Goal: Transaction & Acquisition: Purchase product/service

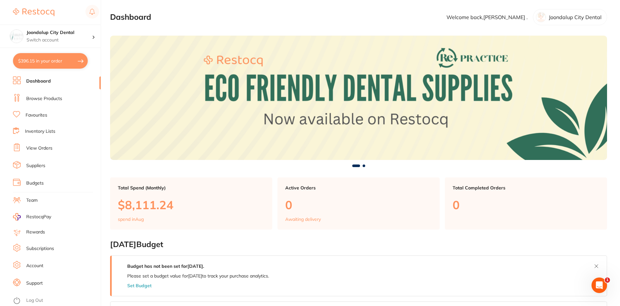
click at [46, 58] on button "$396.15 in your order" at bounding box center [50, 61] width 75 height 16
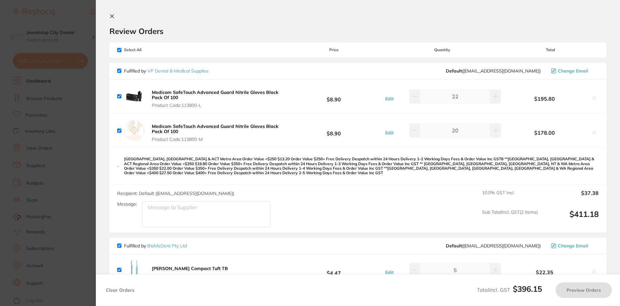
checkbox input "true"
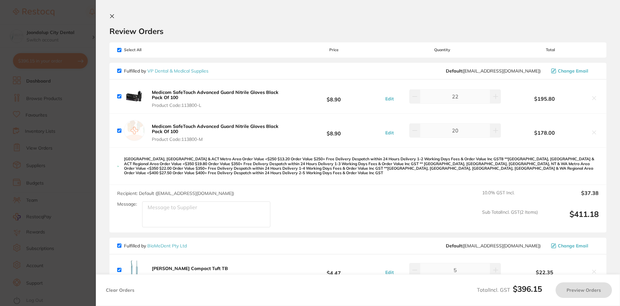
checkbox input "true"
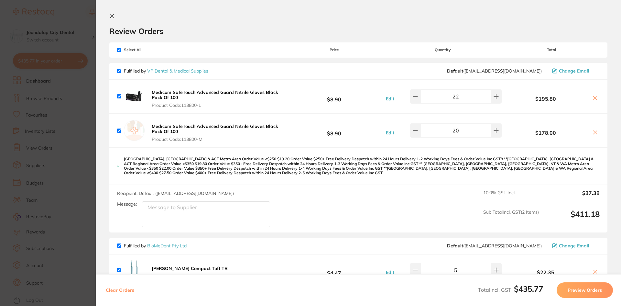
click at [114, 15] on icon at bounding box center [111, 16] width 5 height 5
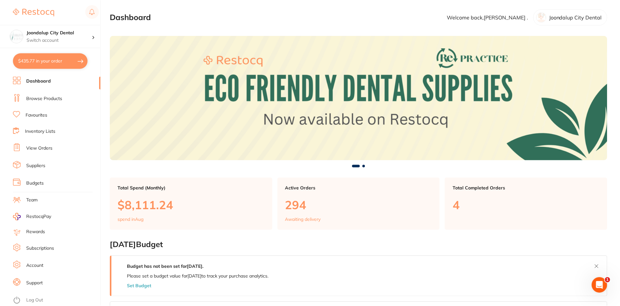
scroll to position [351, 0]
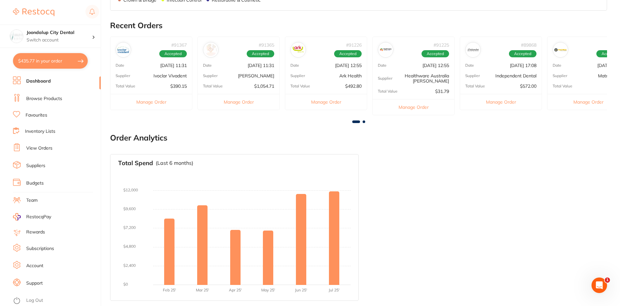
click at [50, 98] on link "Browse Products" at bounding box center [44, 98] width 36 height 6
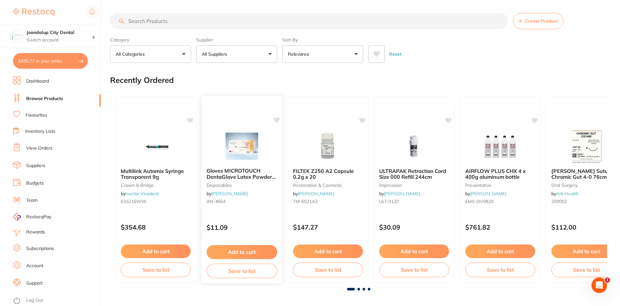
click at [244, 164] on div "Gloves MICROTOUCH DentaGlove Latex Powder Free Small x 100 disposables by [PERS…" at bounding box center [241, 187] width 81 height 50
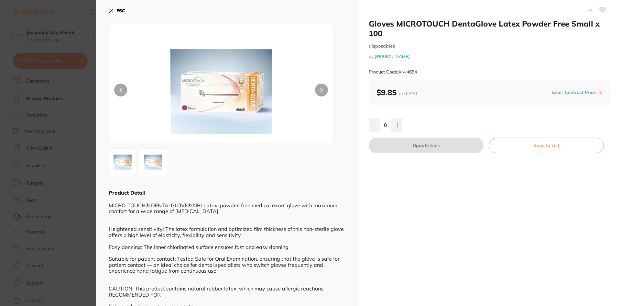
click at [112, 10] on icon at bounding box center [112, 11] width 4 height 4
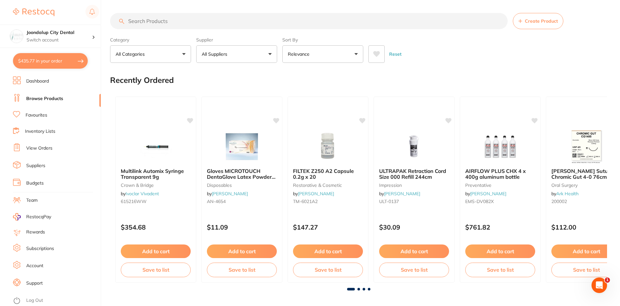
click at [224, 54] on p "All Suppliers" at bounding box center [216, 54] width 28 height 6
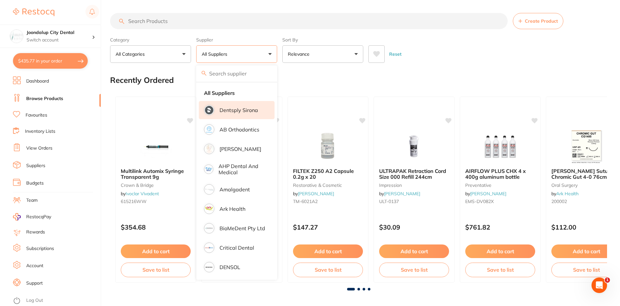
click at [251, 111] on p "Dentsply Sirona" at bounding box center [238, 110] width 39 height 6
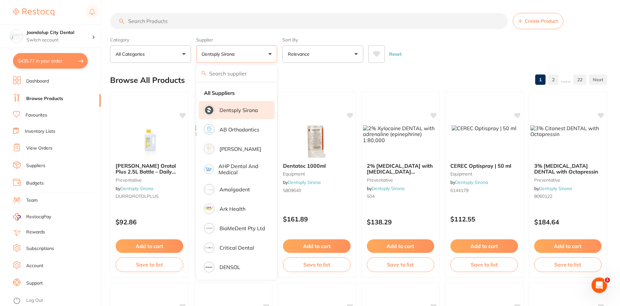
click at [185, 25] on input "search" at bounding box center [308, 21] width 397 height 16
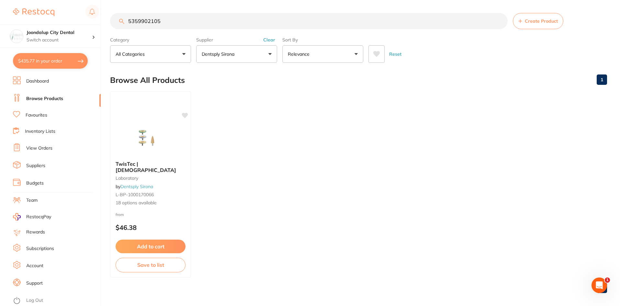
type input "5359902105"
click at [145, 168] on span "TwisTec | [DEMOGRAPHIC_DATA]" at bounding box center [145, 166] width 61 height 13
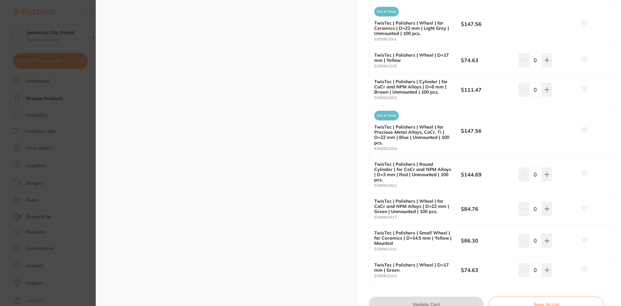
scroll to position [421, 0]
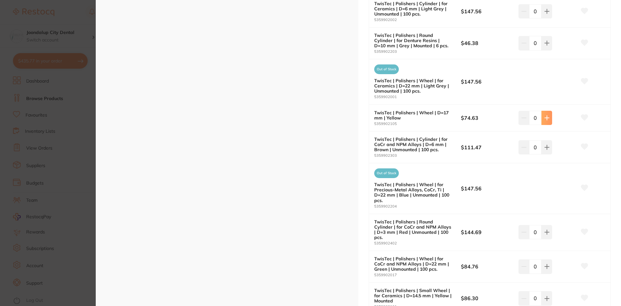
click at [542, 117] on button at bounding box center [547, 118] width 11 height 14
click at [542, 118] on button at bounding box center [547, 118] width 11 height 14
type input "2"
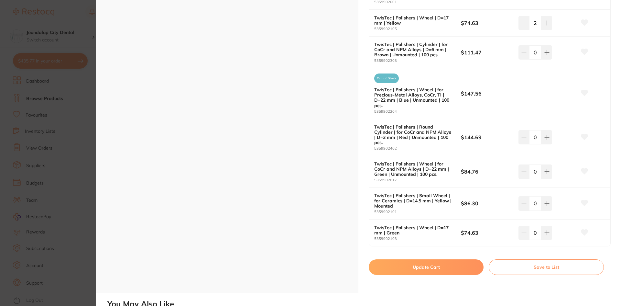
scroll to position [518, 0]
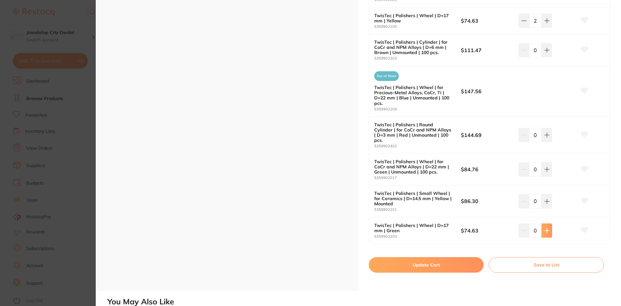
click at [548, 228] on icon at bounding box center [547, 230] width 5 height 5
type input "2"
click at [466, 257] on button "Update Cart" at bounding box center [426, 265] width 115 height 16
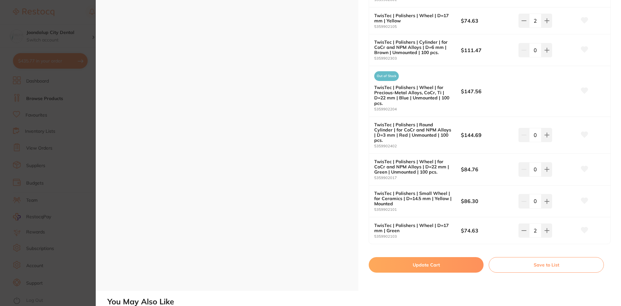
checkbox input "false"
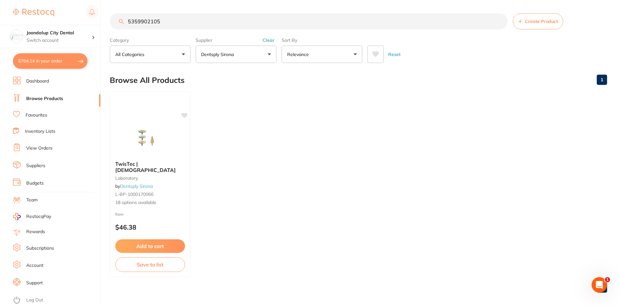
scroll to position [1, 0]
drag, startPoint x: 166, startPoint y: 22, endPoint x: 114, endPoint y: 20, distance: 52.1
click at [114, 20] on input "5359902105" at bounding box center [308, 20] width 397 height 16
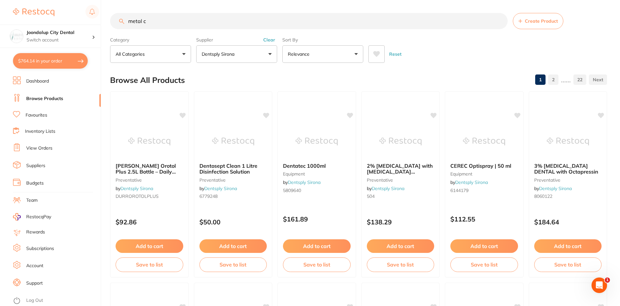
scroll to position [0, 0]
type input "metal crown"
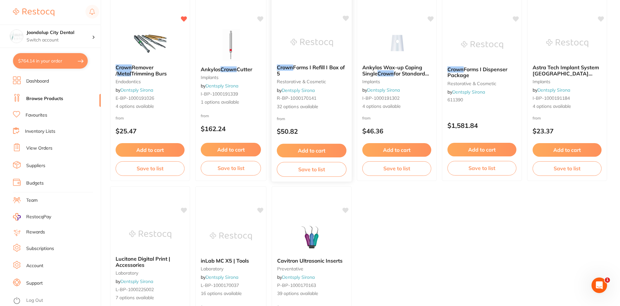
scroll to position [2, 0]
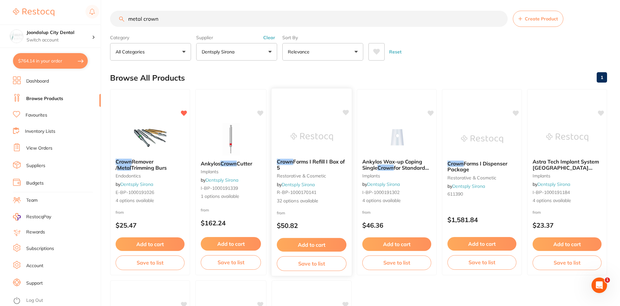
click at [310, 162] on span "Forms I Refill I Box of 5" at bounding box center [311, 164] width 68 height 13
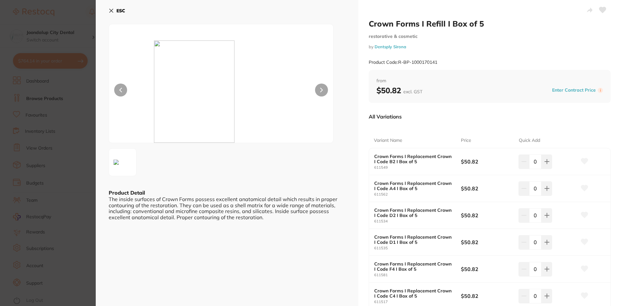
click at [109, 10] on icon at bounding box center [111, 10] width 5 height 5
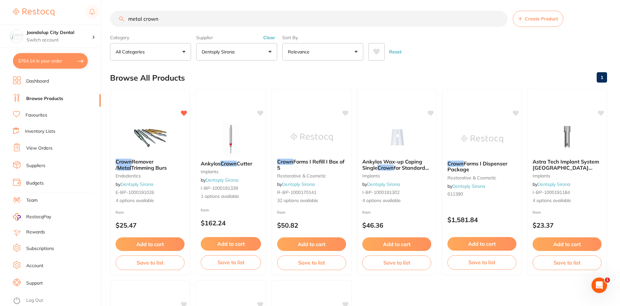
drag, startPoint x: 269, startPoint y: 38, endPoint x: 212, endPoint y: 36, distance: 57.0
click at [267, 37] on button "Clear" at bounding box center [269, 38] width 16 height 6
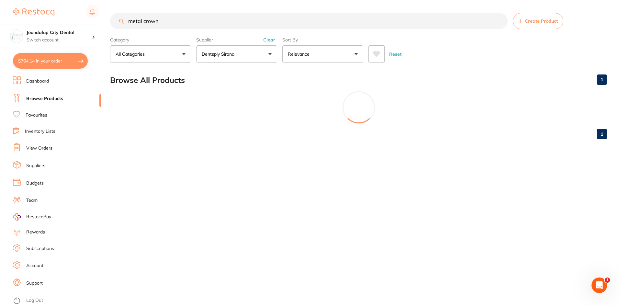
scroll to position [0, 0]
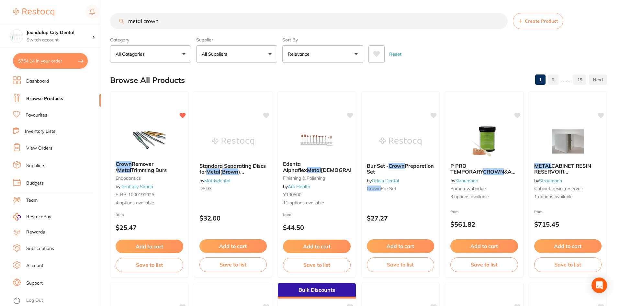
drag, startPoint x: 192, startPoint y: 25, endPoint x: 130, endPoint y: 19, distance: 62.3
click at [130, 19] on input "metal crown" at bounding box center [308, 21] width 397 height 16
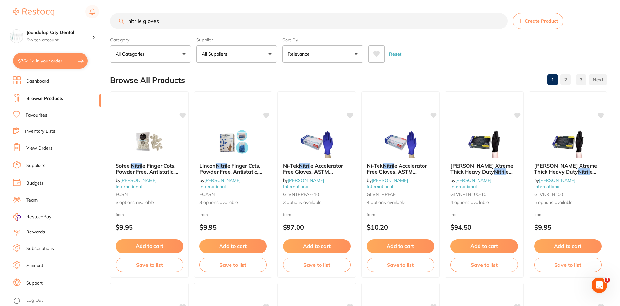
type input "nitrile gloves"
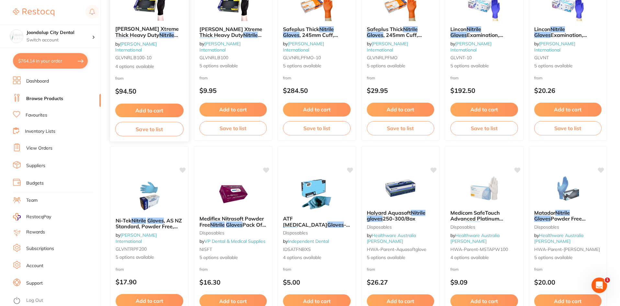
scroll to position [162, 0]
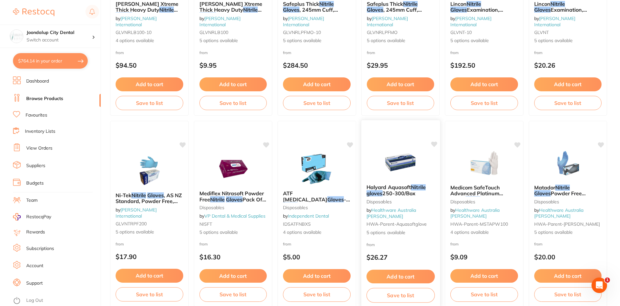
click at [401, 174] on img at bounding box center [400, 162] width 42 height 33
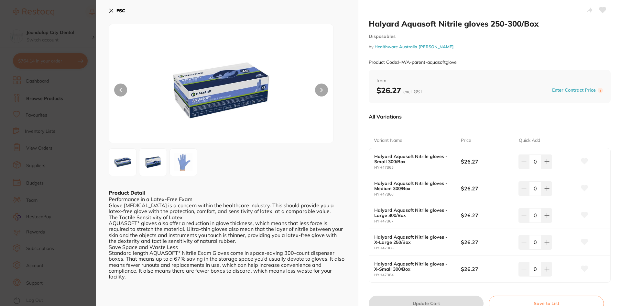
click at [111, 10] on icon at bounding box center [112, 11] width 4 height 4
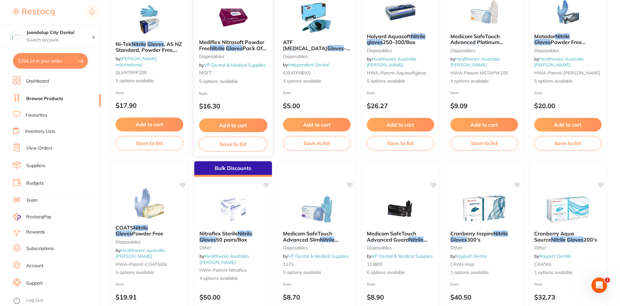
scroll to position [324, 0]
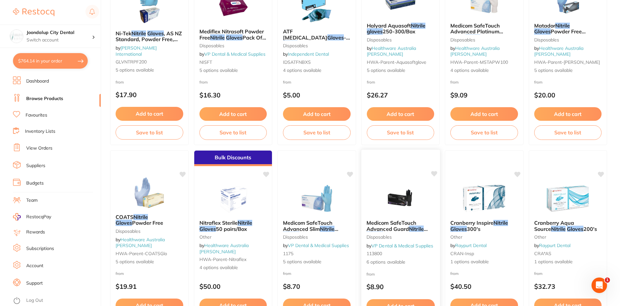
click at [394, 195] on img at bounding box center [400, 198] width 42 height 33
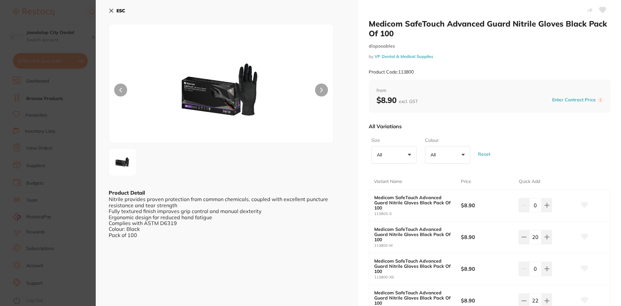
click at [110, 10] on icon at bounding box center [111, 10] width 5 height 5
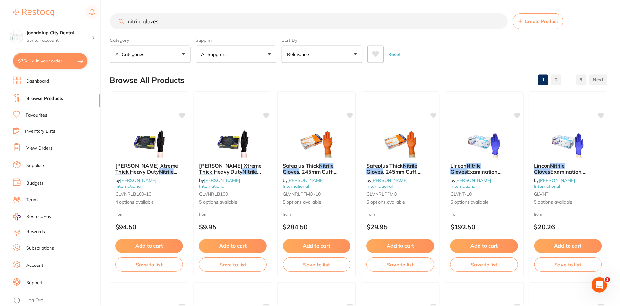
scroll to position [324, 0]
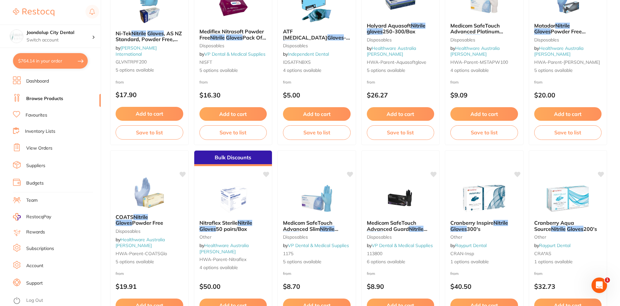
click at [31, 57] on button "$764.14 in your order" at bounding box center [50, 61] width 75 height 16
checkbox input "true"
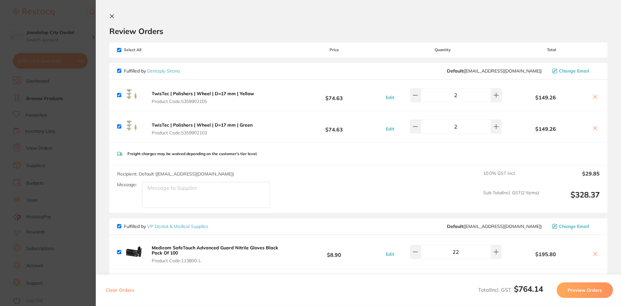
scroll to position [32, 0]
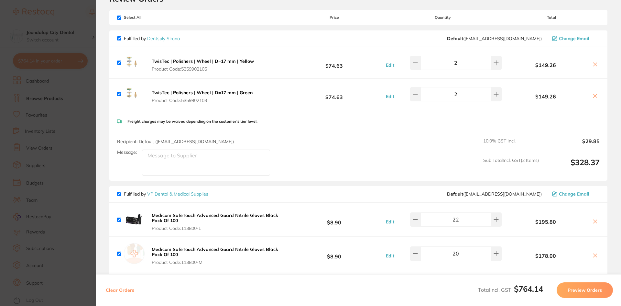
click at [5, 10] on section "Update RRP Set your pre negotiated price for this item. Item Agreed RRP (excl. …" at bounding box center [310, 153] width 621 height 306
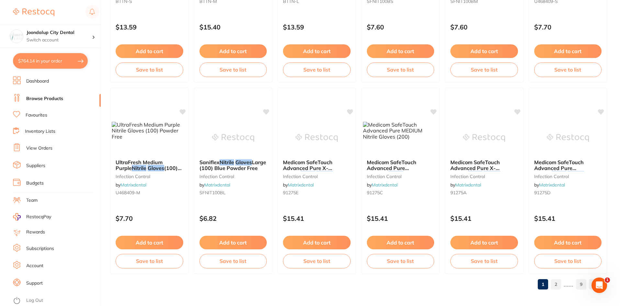
scroll to position [1535, 0]
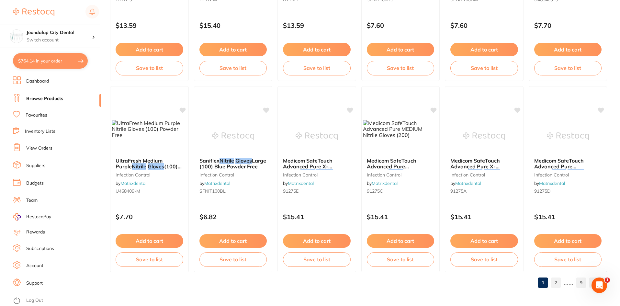
click at [555, 282] on link "2" at bounding box center [555, 282] width 10 height 13
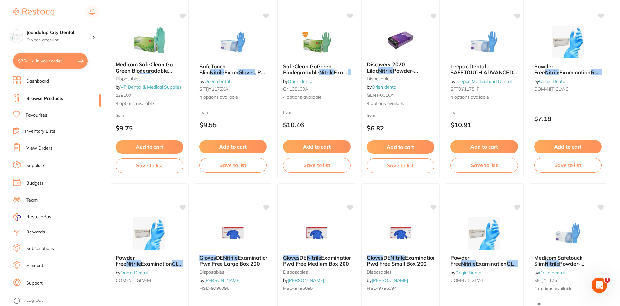
scroll to position [679, 0]
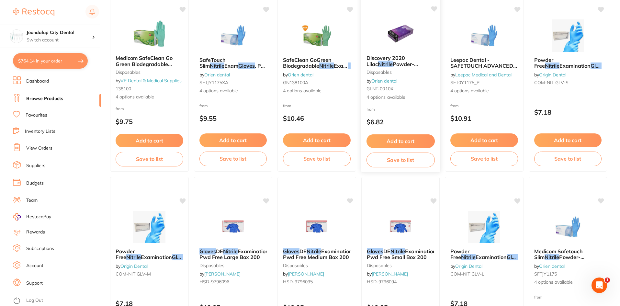
click at [404, 56] on span "Discovery 2020 Lilac" at bounding box center [385, 61] width 39 height 13
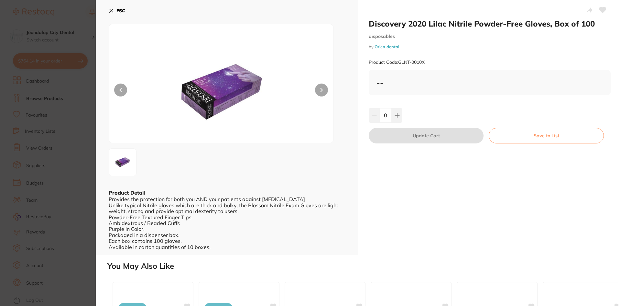
click at [111, 11] on icon at bounding box center [112, 11] width 4 height 4
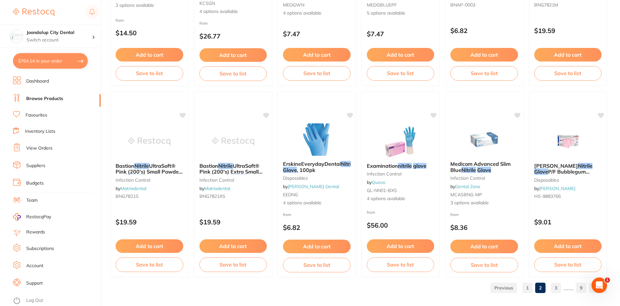
scroll to position [1535, 0]
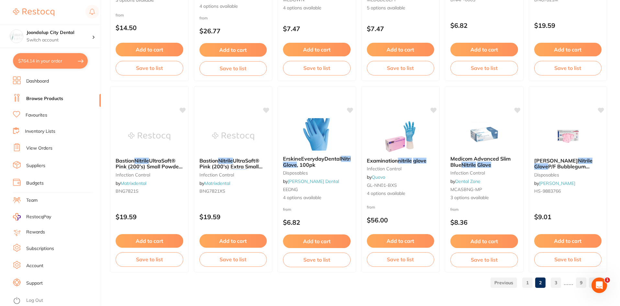
click at [556, 282] on link "3" at bounding box center [555, 282] width 10 height 13
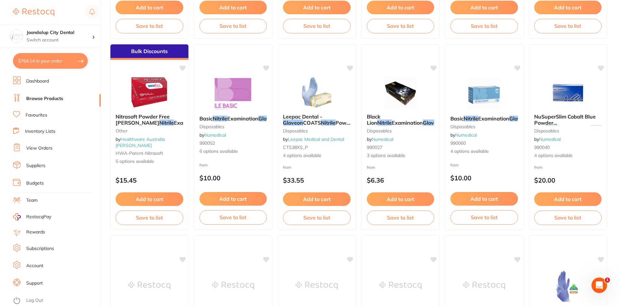
scroll to position [647, 0]
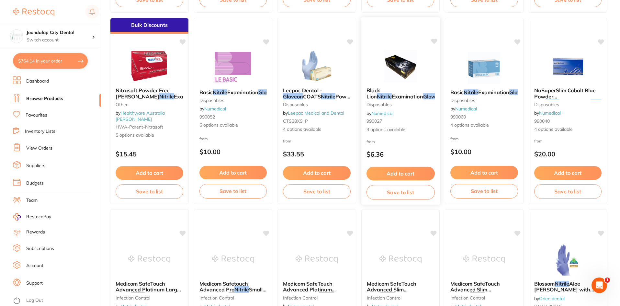
click at [399, 67] on img at bounding box center [400, 66] width 42 height 33
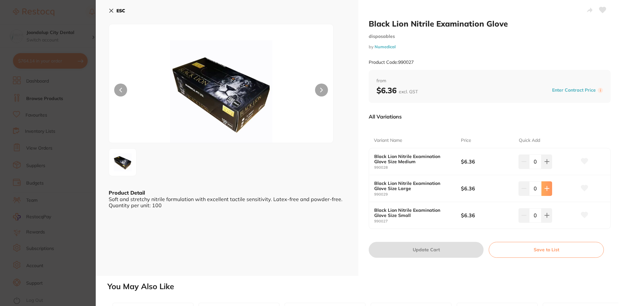
click at [547, 188] on icon at bounding box center [547, 188] width 4 height 4
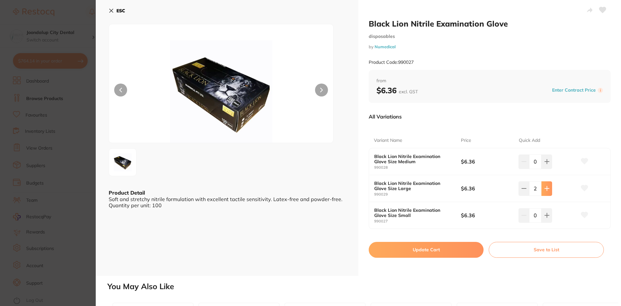
click at [547, 188] on icon at bounding box center [547, 188] width 4 height 4
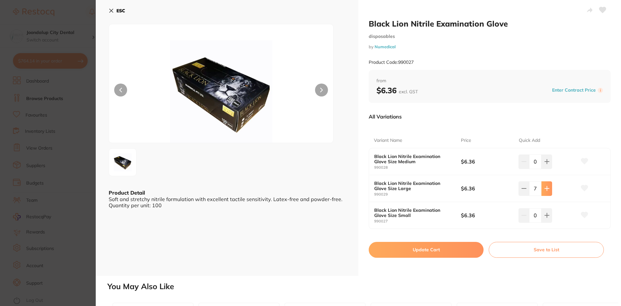
click at [547, 188] on icon at bounding box center [547, 188] width 4 height 4
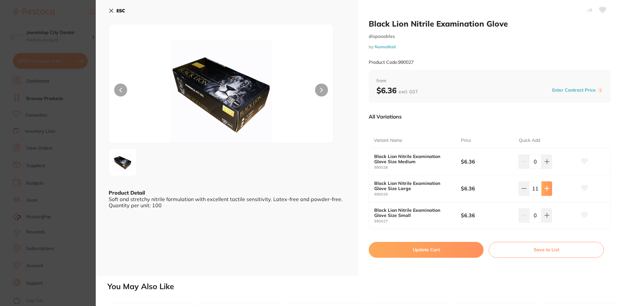
click at [547, 188] on icon at bounding box center [547, 188] width 4 height 4
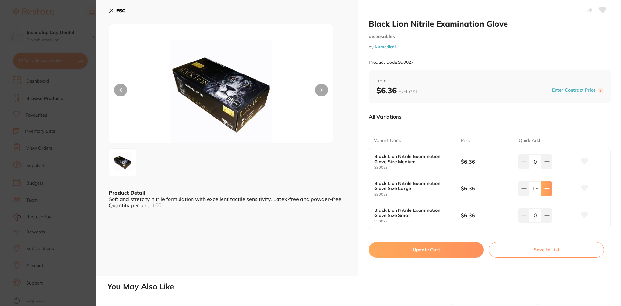
click at [547, 188] on icon at bounding box center [547, 188] width 4 height 4
type input "20"
click at [545, 164] on icon at bounding box center [547, 161] width 5 height 5
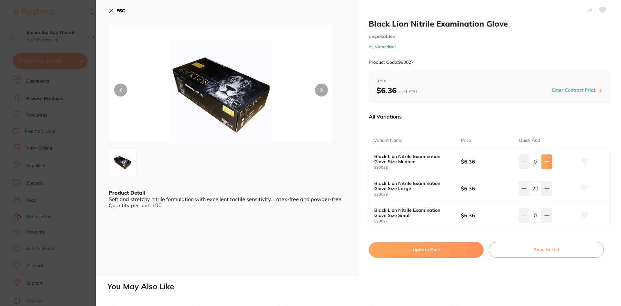
click at [545, 164] on icon at bounding box center [547, 161] width 5 height 5
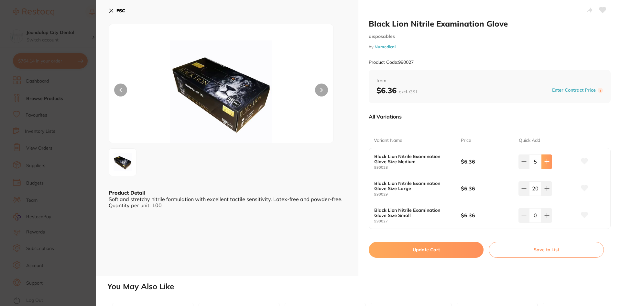
click at [545, 164] on icon at bounding box center [547, 161] width 5 height 5
click at [545, 163] on icon at bounding box center [547, 161] width 5 height 5
type input "10"
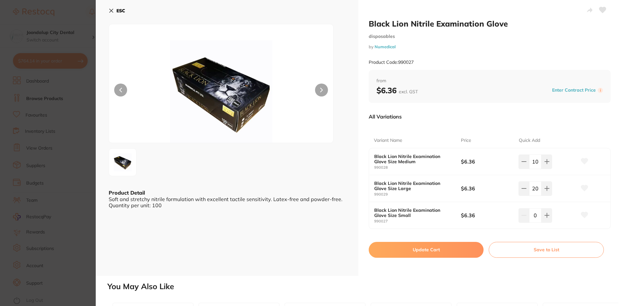
click at [458, 249] on button "Update Cart" at bounding box center [426, 250] width 115 height 16
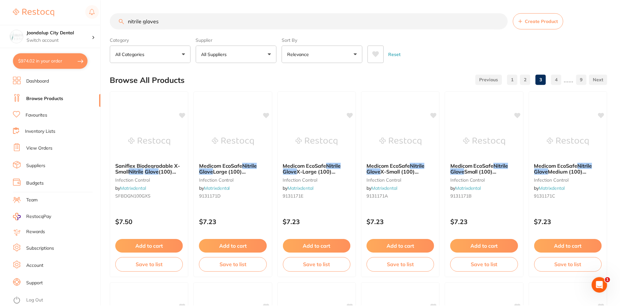
scroll to position [647, 0]
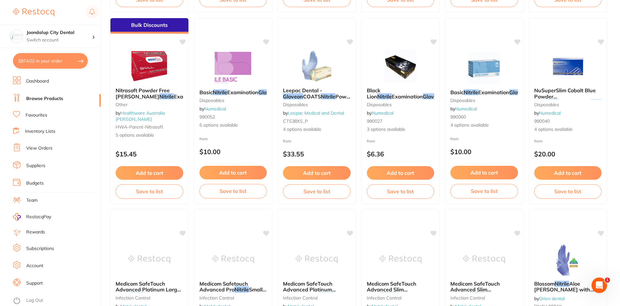
click at [35, 59] on button "$974.02 in your order" at bounding box center [50, 61] width 75 height 16
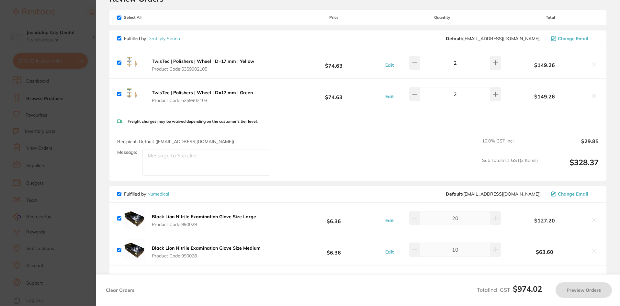
checkbox input "true"
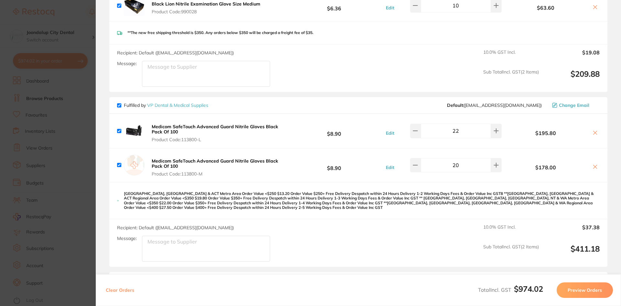
scroll to position [291, 0]
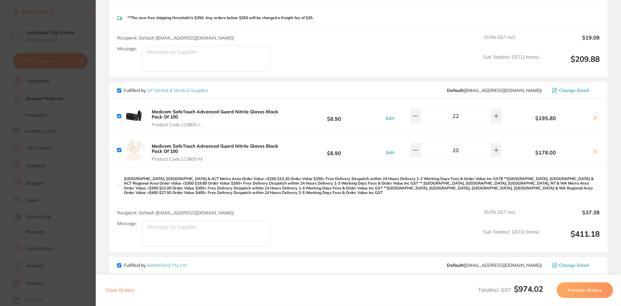
click at [119, 88] on input "checkbox" at bounding box center [119, 90] width 4 height 4
checkbox input "false"
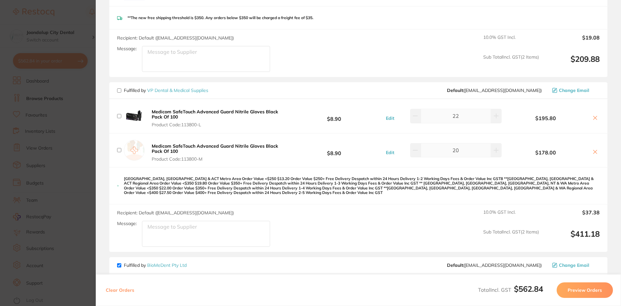
click at [597, 115] on button at bounding box center [595, 118] width 9 height 7
click at [593, 115] on icon at bounding box center [595, 117] width 5 height 5
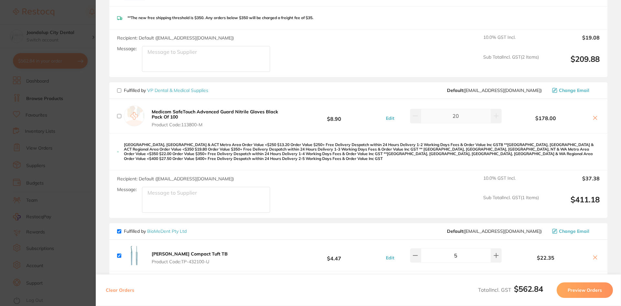
click at [591, 115] on button at bounding box center [595, 118] width 9 height 7
checkbox input "true"
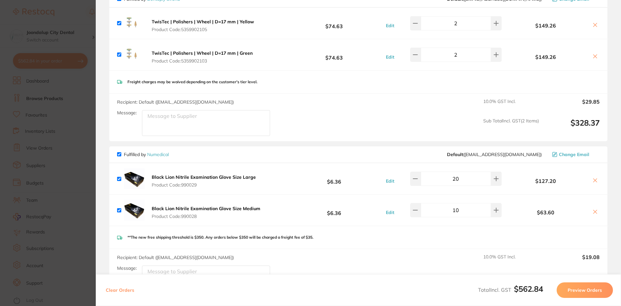
scroll to position [0, 0]
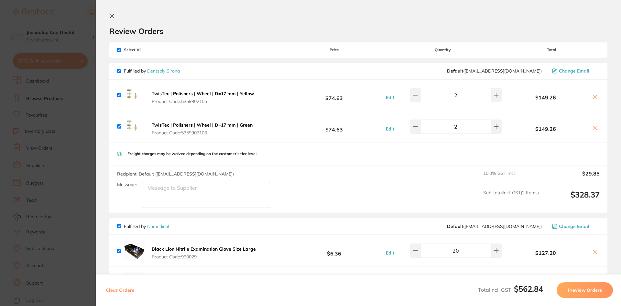
click at [115, 17] on button at bounding box center [113, 17] width 8 height 6
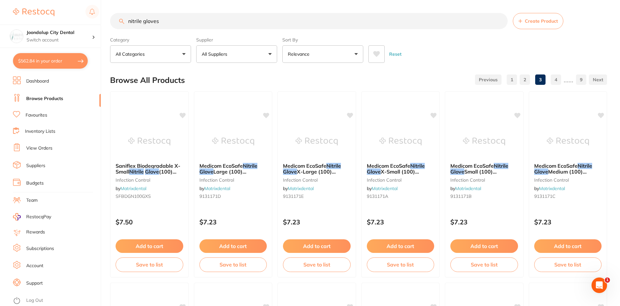
scroll to position [0, 0]
drag, startPoint x: 173, startPoint y: 26, endPoint x: 109, endPoint y: 25, distance: 64.4
click at [109, 25] on div "$562.84 Joondalup City Dental Switch account Joondalup City Dental $562.84 in y…" at bounding box center [310, 153] width 620 height 306
click at [207, 51] on p "All Suppliers" at bounding box center [216, 54] width 28 height 6
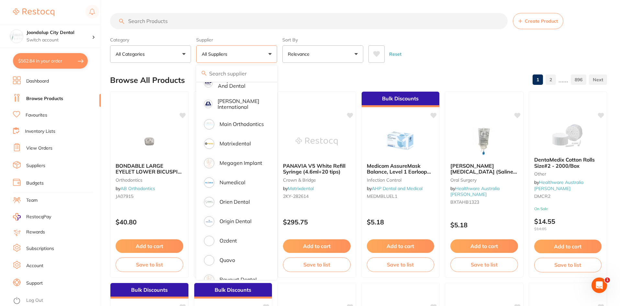
scroll to position [453, 0]
click at [216, 175] on li "Numedical" at bounding box center [237, 182] width 76 height 18
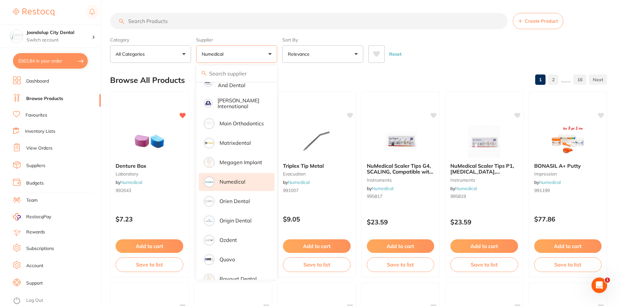
scroll to position [0, 0]
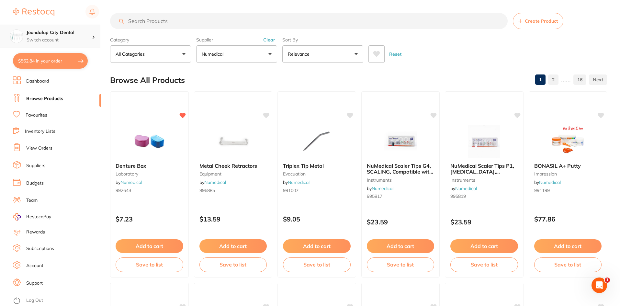
scroll to position [453, 0]
drag, startPoint x: 270, startPoint y: 40, endPoint x: 261, endPoint y: 38, distance: 8.9
click at [270, 39] on button "Clear" at bounding box center [269, 40] width 16 height 6
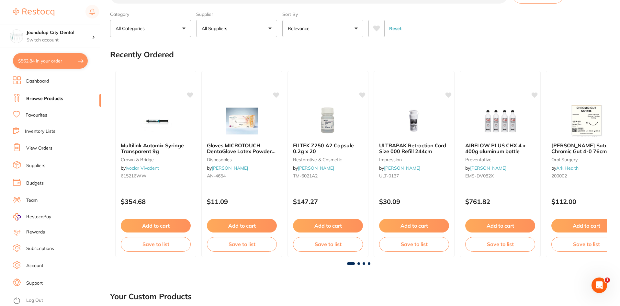
scroll to position [0, 0]
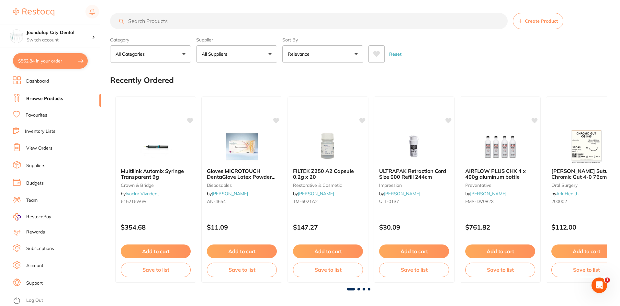
click at [225, 56] on p "All Suppliers" at bounding box center [216, 54] width 28 height 6
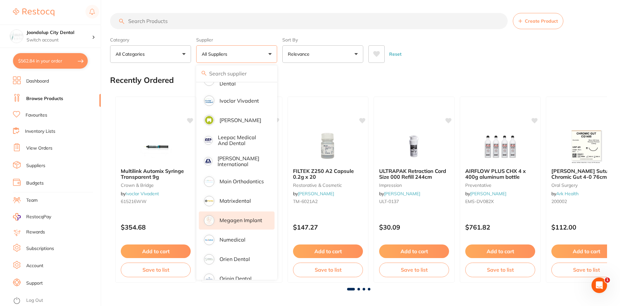
scroll to position [399, 0]
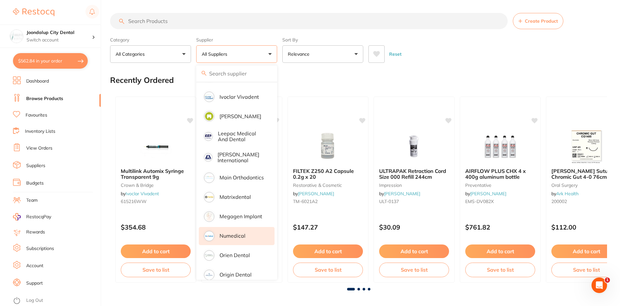
click at [229, 233] on p "Numedical" at bounding box center [232, 236] width 26 height 6
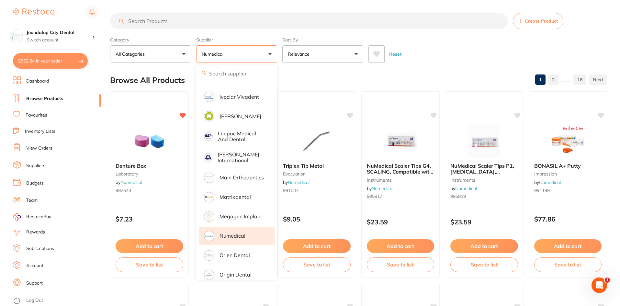
scroll to position [0, 0]
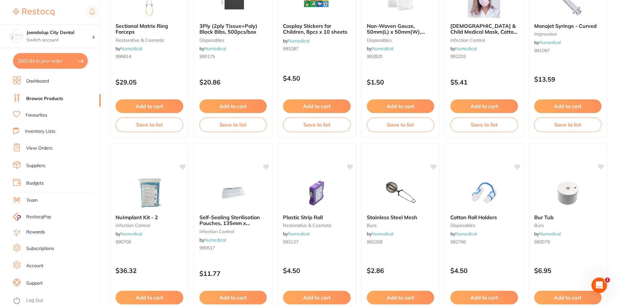
scroll to position [453, 0]
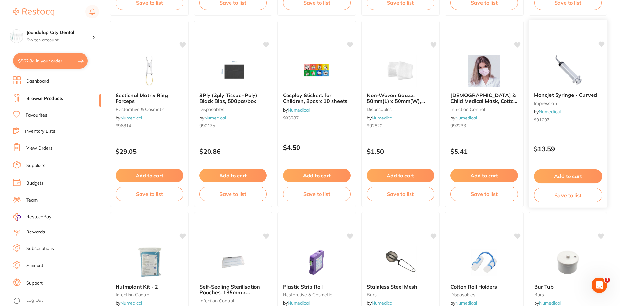
click at [559, 176] on button "Add to cart" at bounding box center [567, 176] width 68 height 14
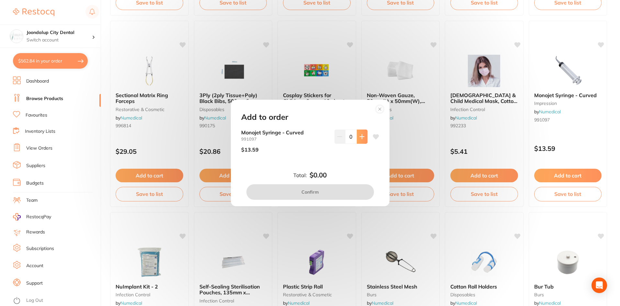
click at [360, 138] on icon at bounding box center [361, 136] width 4 height 4
type input "2"
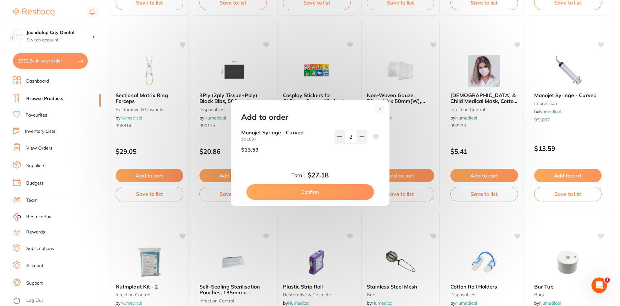
click at [339, 190] on button "Confirm" at bounding box center [309, 192] width 127 height 16
checkbox input "false"
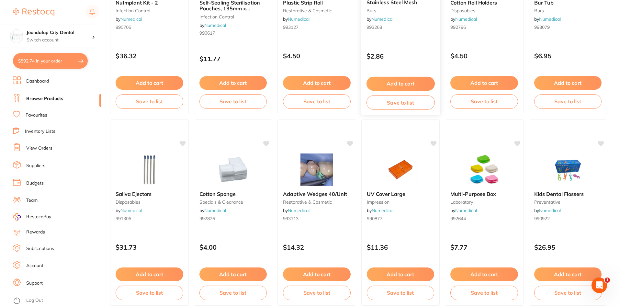
scroll to position [744, 0]
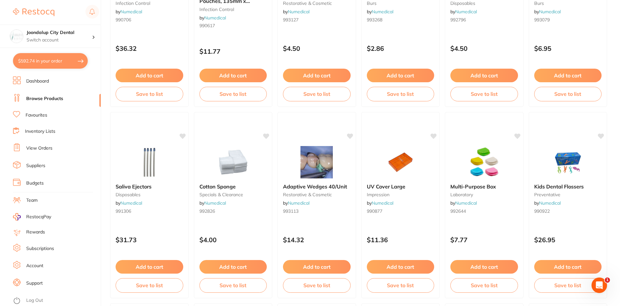
drag, startPoint x: 146, startPoint y: 270, endPoint x: 302, endPoint y: 230, distance: 160.6
click at [146, 270] on button "Add to cart" at bounding box center [150, 267] width 68 height 14
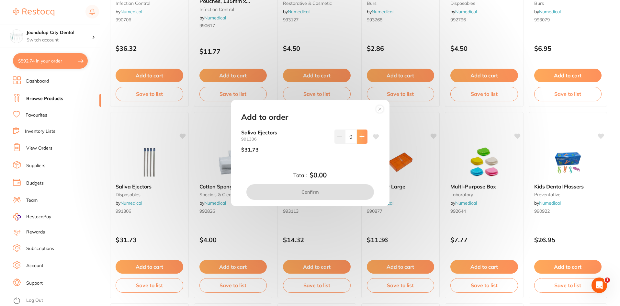
scroll to position [0, 0]
click at [359, 138] on icon at bounding box center [361, 136] width 5 height 5
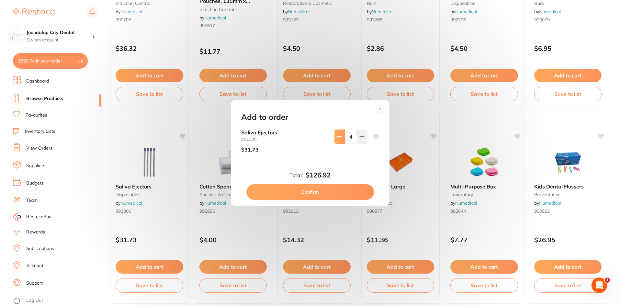
click at [340, 138] on icon at bounding box center [339, 136] width 5 height 5
click at [340, 137] on icon at bounding box center [339, 137] width 4 height 0
type input "2"
drag, startPoint x: 323, startPoint y: 192, endPoint x: 358, endPoint y: 192, distance: 35.6
click at [322, 192] on button "Confirm" at bounding box center [309, 192] width 127 height 16
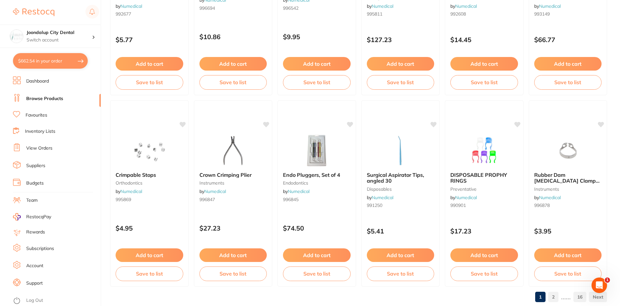
scroll to position [1535, 0]
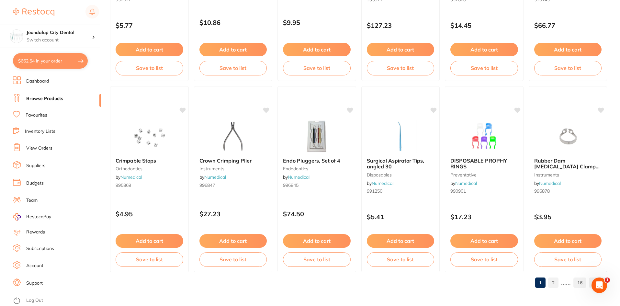
click at [553, 281] on link "2" at bounding box center [553, 282] width 10 height 13
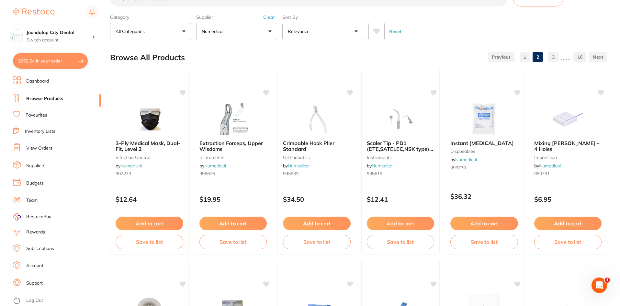
scroll to position [0, 0]
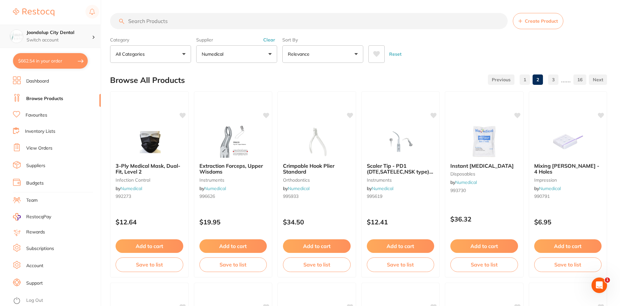
drag, startPoint x: 196, startPoint y: 27, endPoint x: 86, endPoint y: 26, distance: 109.7
click at [86, 26] on div "$662.54 Joondalup City Dental Switch account Joondalup City Dental $662.54 in y…" at bounding box center [310, 153] width 620 height 306
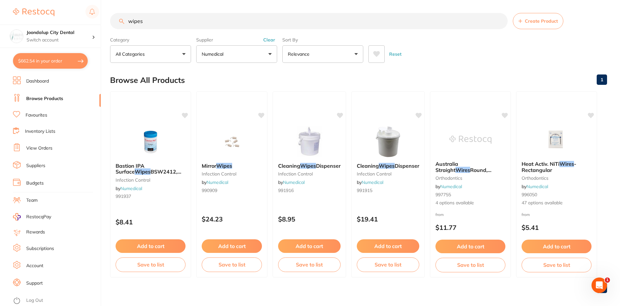
drag, startPoint x: 166, startPoint y: 20, endPoint x: 56, endPoint y: 19, distance: 110.3
click at [56, 19] on div "$662.54 Joondalup City Dental Switch account Joondalup City Dental $662.54 in y…" at bounding box center [310, 153] width 620 height 306
type input "gloves"
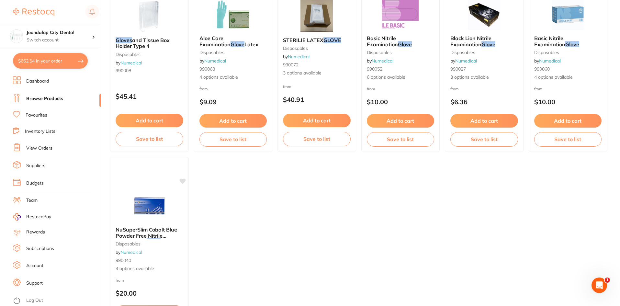
scroll to position [226, 0]
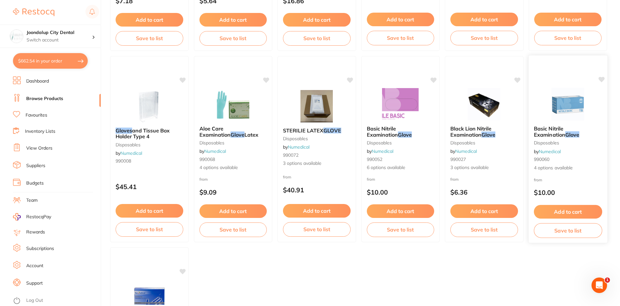
click at [576, 114] on img at bounding box center [567, 104] width 42 height 33
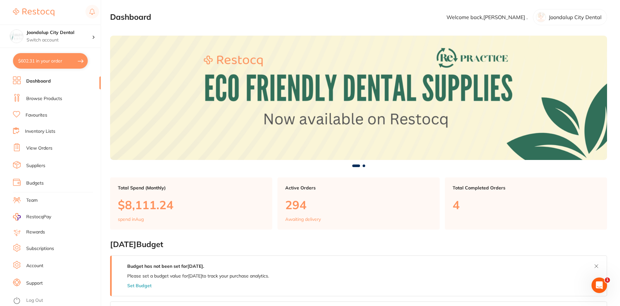
click at [38, 99] on link "Browse Products" at bounding box center [44, 98] width 36 height 6
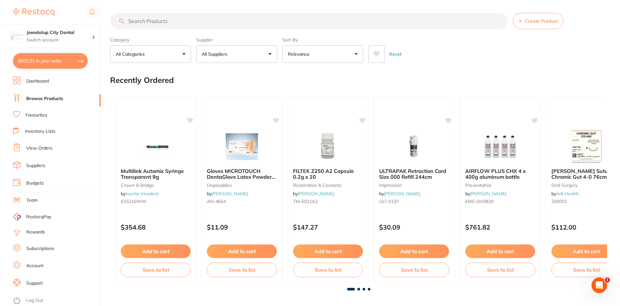
click at [231, 55] on span at bounding box center [231, 54] width 3 height 3
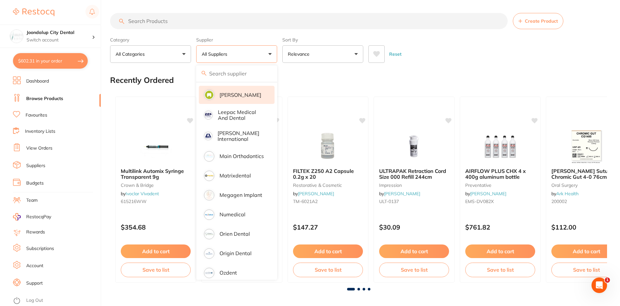
scroll to position [421, 0]
click at [234, 211] on p "Numedical" at bounding box center [232, 214] width 26 height 6
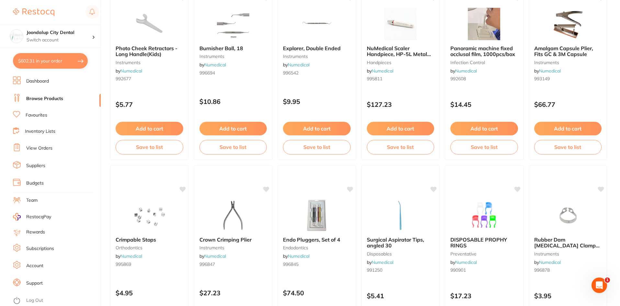
scroll to position [1535, 0]
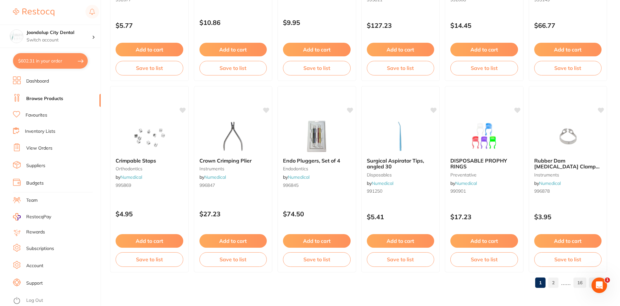
click at [556, 283] on link "2" at bounding box center [553, 282] width 10 height 13
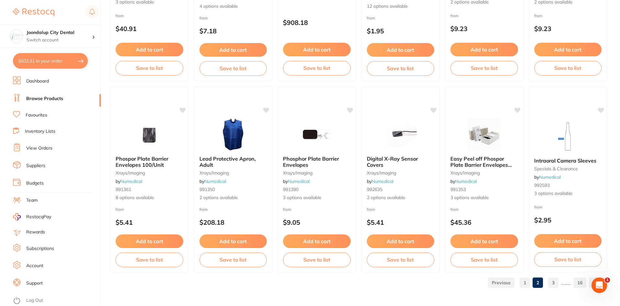
click at [555, 282] on link "3" at bounding box center [553, 282] width 10 height 13
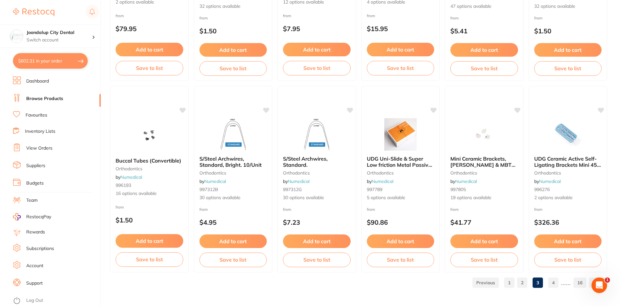
click at [552, 281] on link "4" at bounding box center [553, 282] width 10 height 13
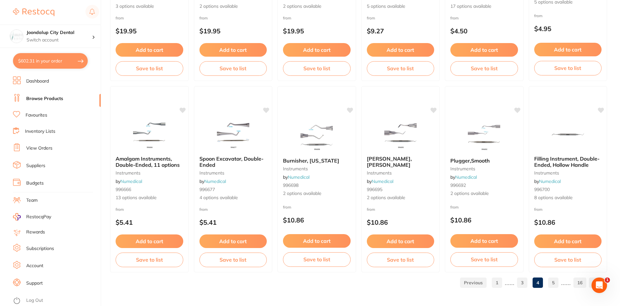
click at [553, 281] on link "5" at bounding box center [553, 282] width 10 height 13
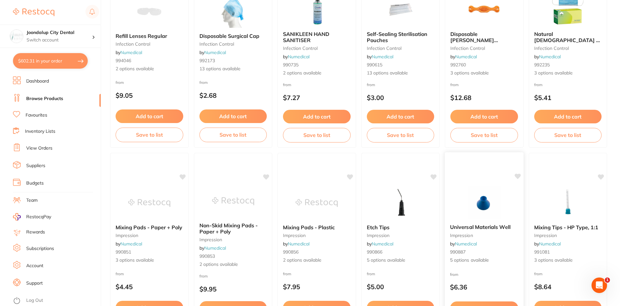
scroll to position [906, 0]
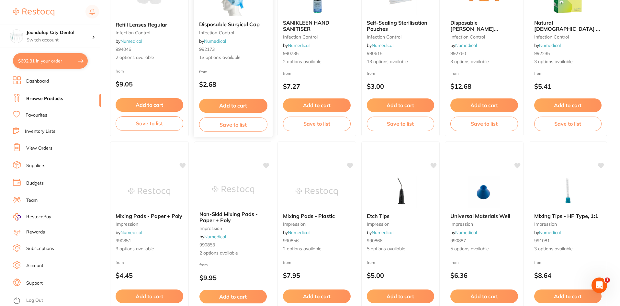
click at [239, 105] on button "Add to cart" at bounding box center [233, 106] width 68 height 14
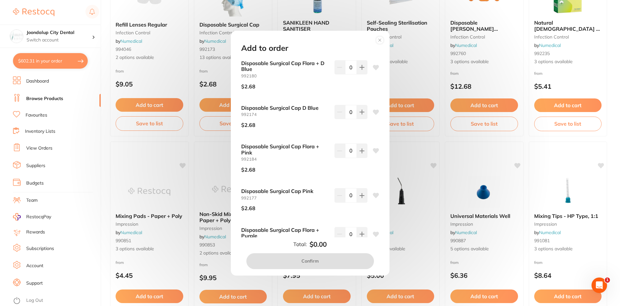
scroll to position [0, 0]
click at [360, 69] on icon at bounding box center [361, 67] width 4 height 4
type input "1"
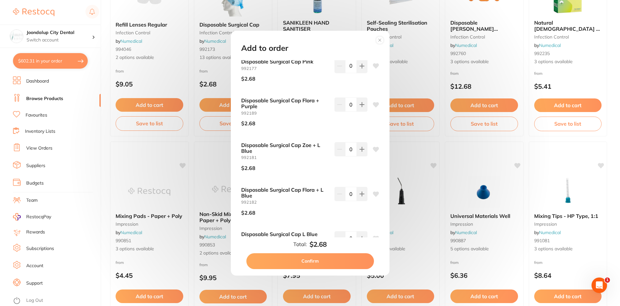
scroll to position [162, 0]
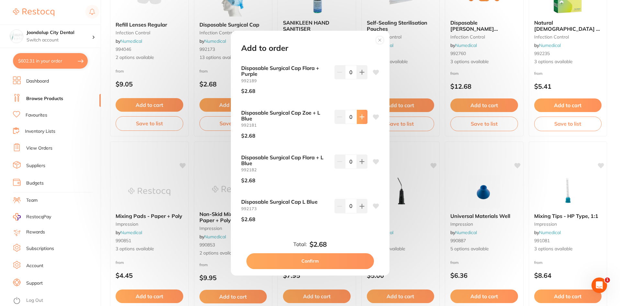
click at [359, 118] on icon at bounding box center [361, 116] width 5 height 5
type input "1"
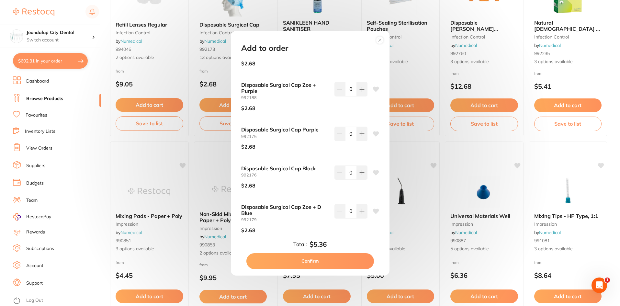
scroll to position [373, 0]
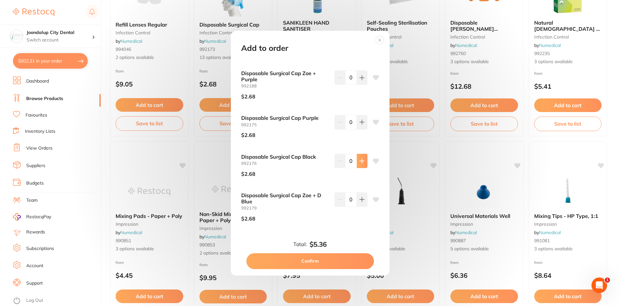
click at [364, 160] on button at bounding box center [362, 161] width 11 height 14
type input "1"
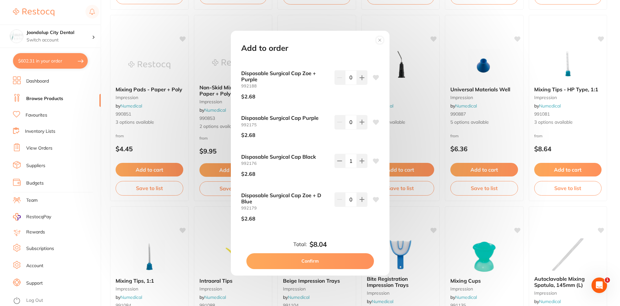
scroll to position [1035, 0]
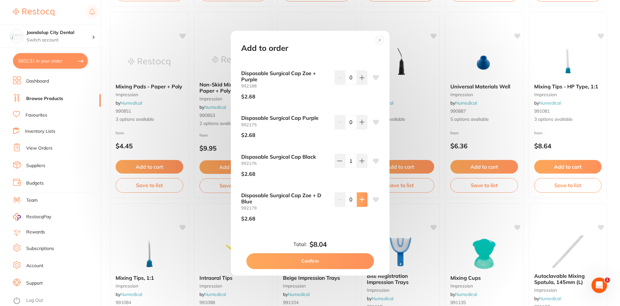
click at [357, 203] on button at bounding box center [362, 199] width 11 height 14
type input "1"
click at [332, 264] on button "Confirm" at bounding box center [309, 261] width 127 height 16
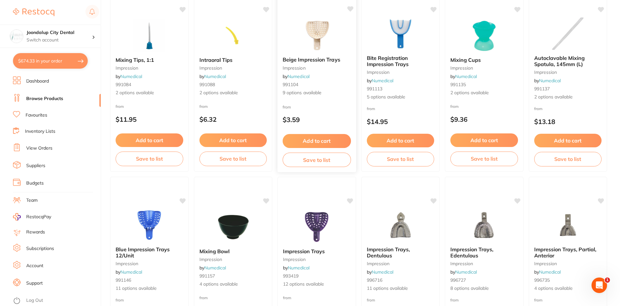
scroll to position [1197, 0]
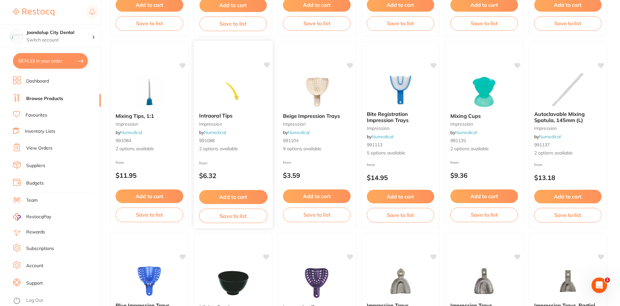
click at [242, 190] on button "Add to cart" at bounding box center [233, 197] width 68 height 14
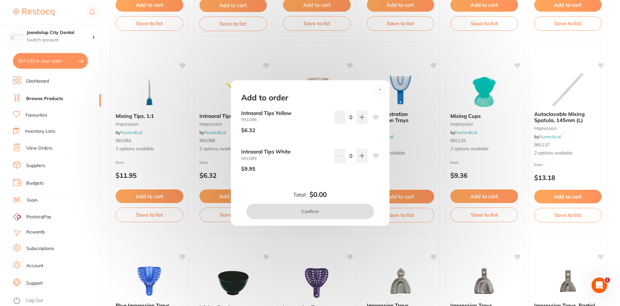
scroll to position [0, 0]
click at [363, 122] on button at bounding box center [362, 117] width 11 height 14
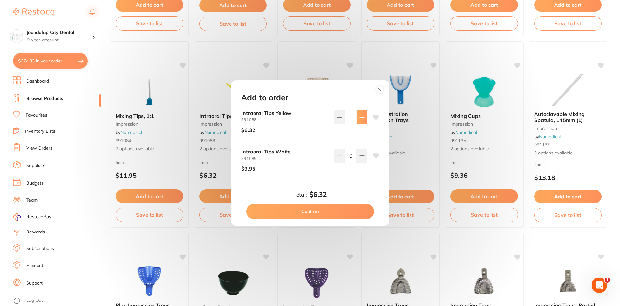
click at [363, 122] on button at bounding box center [362, 117] width 11 height 14
type input "4"
click at [324, 213] on button "Confirm" at bounding box center [309, 212] width 127 height 16
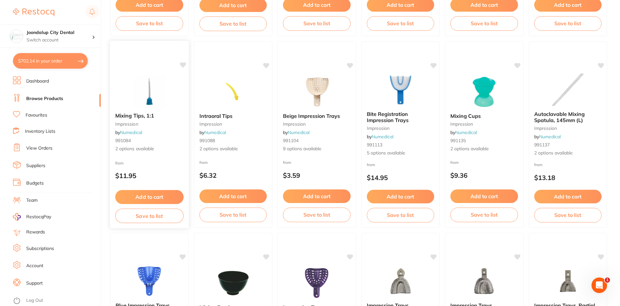
click at [147, 123] on small "impression" at bounding box center [149, 123] width 68 height 5
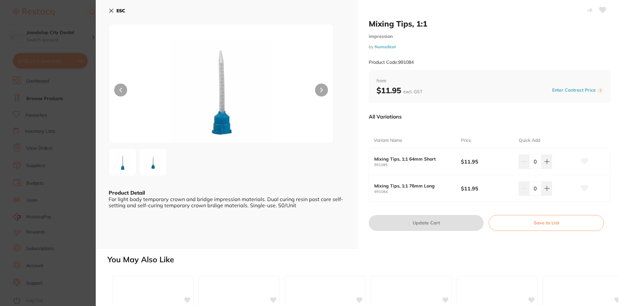
click at [114, 12] on icon at bounding box center [111, 10] width 5 height 5
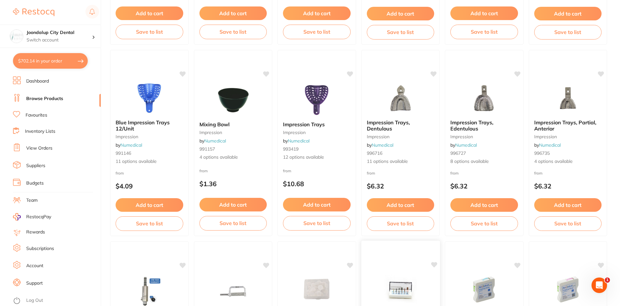
scroll to position [1391, 0]
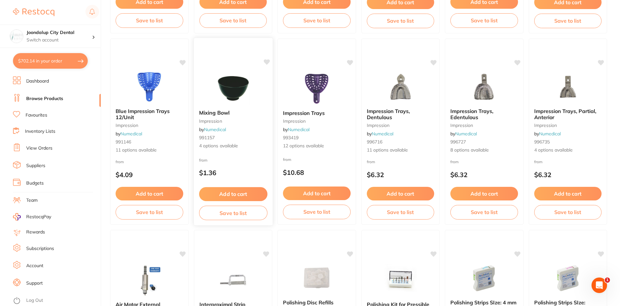
click at [216, 95] on img at bounding box center [233, 88] width 42 height 33
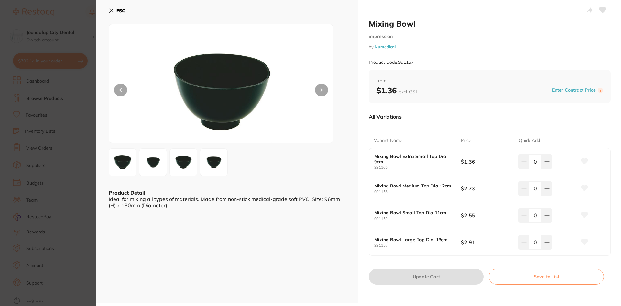
click at [112, 10] on icon at bounding box center [112, 11] width 4 height 4
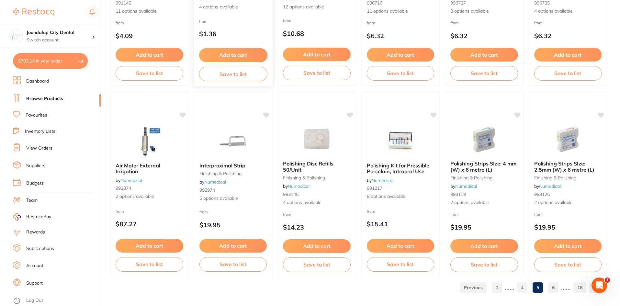
scroll to position [1535, 0]
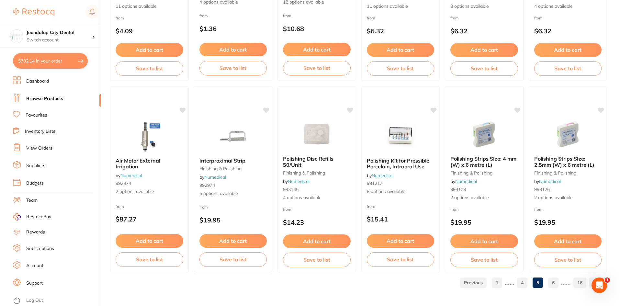
click at [555, 282] on link "6" at bounding box center [553, 282] width 10 height 13
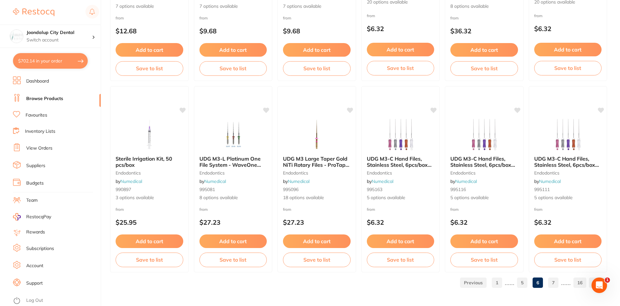
click at [553, 280] on link "7" at bounding box center [553, 282] width 10 height 13
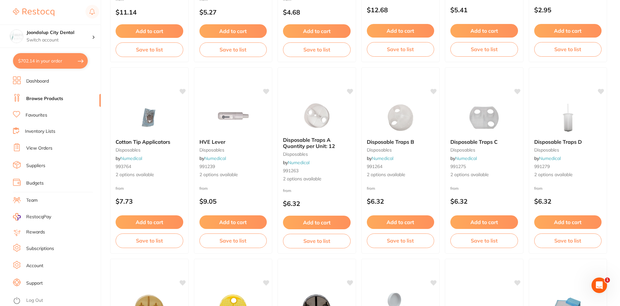
scroll to position [1197, 0]
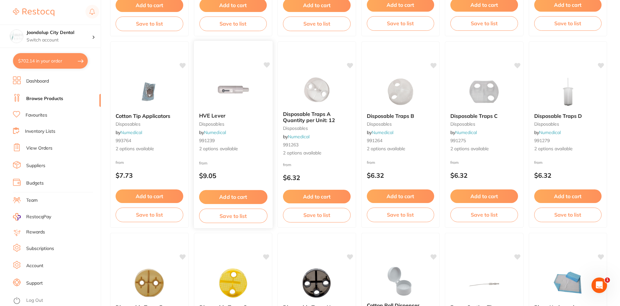
click at [214, 107] on img at bounding box center [233, 91] width 42 height 33
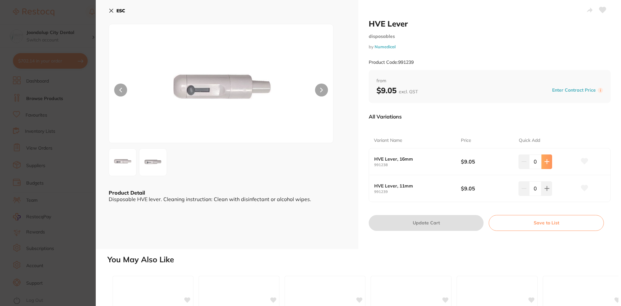
click at [542, 163] on button at bounding box center [547, 161] width 11 height 14
type input "1"
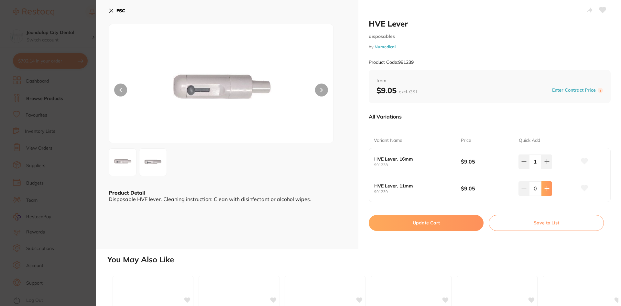
click at [547, 185] on button at bounding box center [547, 188] width 11 height 14
type input "1"
click at [453, 222] on button "Update Cart" at bounding box center [426, 223] width 115 height 16
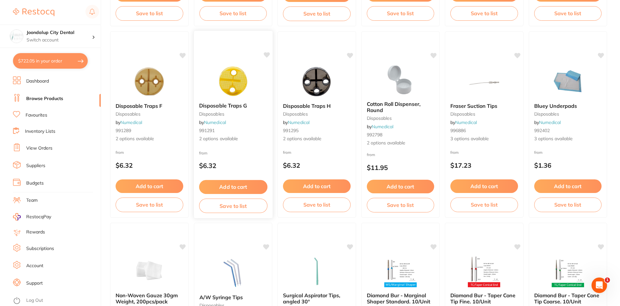
scroll to position [1488, 0]
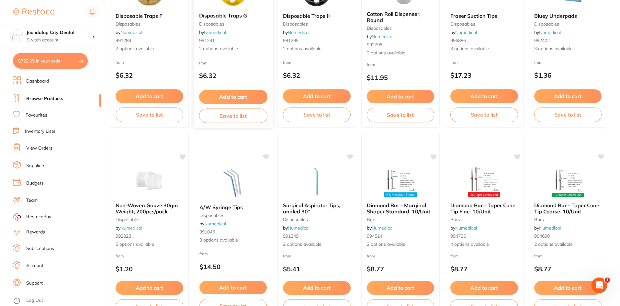
click at [235, 187] on img at bounding box center [233, 183] width 42 height 32
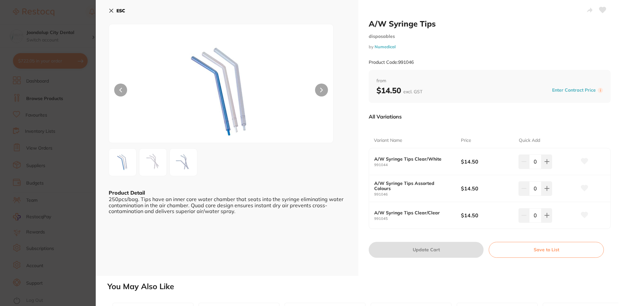
click at [111, 12] on icon at bounding box center [111, 10] width 5 height 5
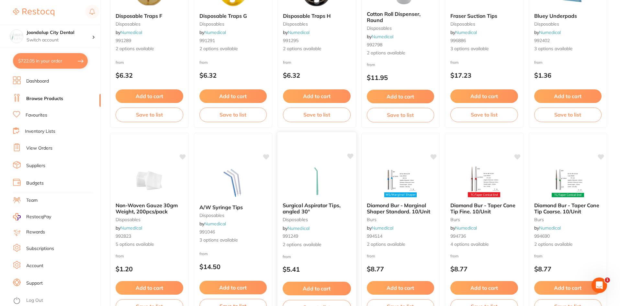
click at [333, 196] on img at bounding box center [316, 180] width 42 height 33
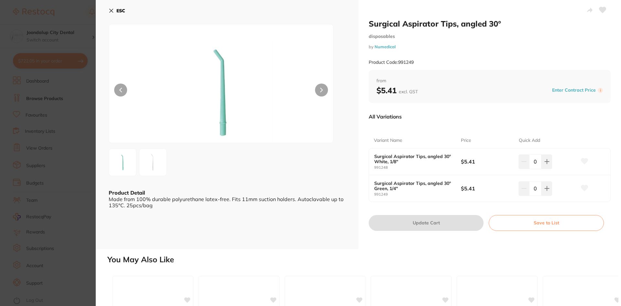
click at [151, 167] on img at bounding box center [152, 161] width 23 height 23
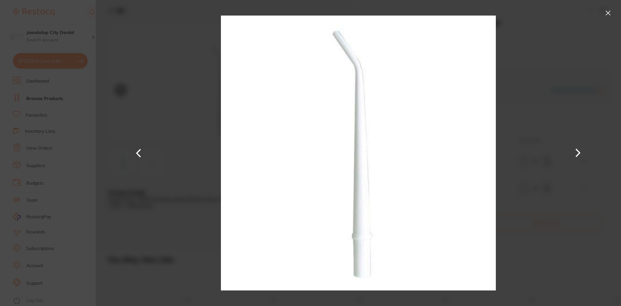
click at [609, 13] on button at bounding box center [608, 13] width 10 height 10
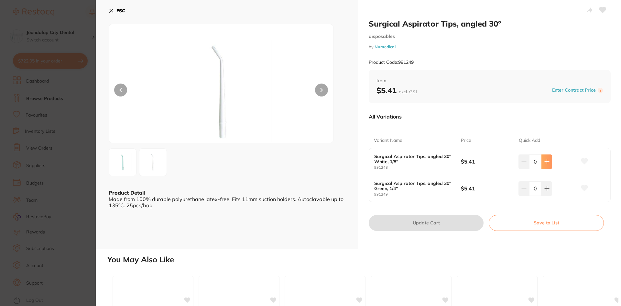
click at [545, 164] on icon at bounding box center [547, 161] width 5 height 5
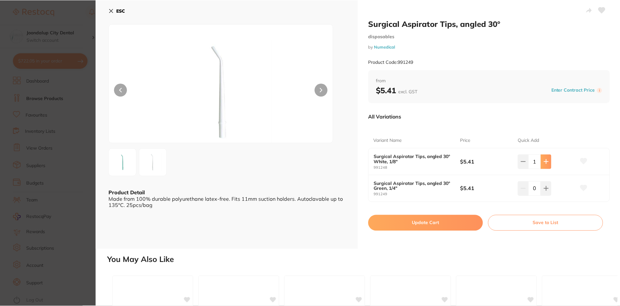
scroll to position [1488, 0]
click at [545, 164] on icon at bounding box center [545, 161] width 5 height 5
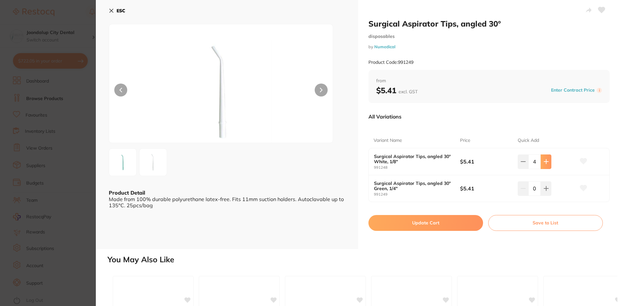
click at [545, 164] on icon at bounding box center [545, 161] width 5 height 5
type input "5"
click at [447, 221] on button "Update Cart" at bounding box center [425, 223] width 115 height 16
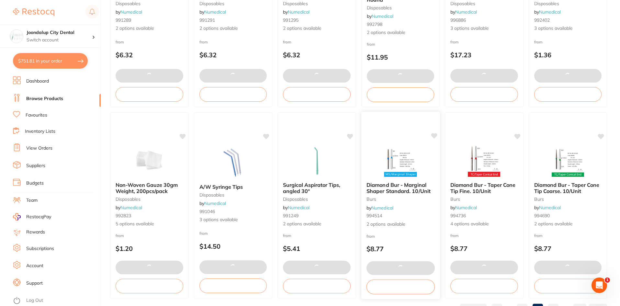
scroll to position [1535, 0]
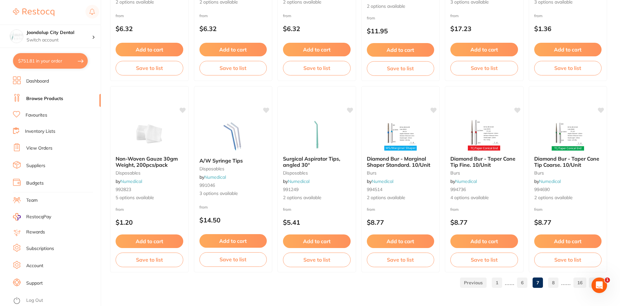
click at [552, 282] on link "8" at bounding box center [553, 282] width 10 height 13
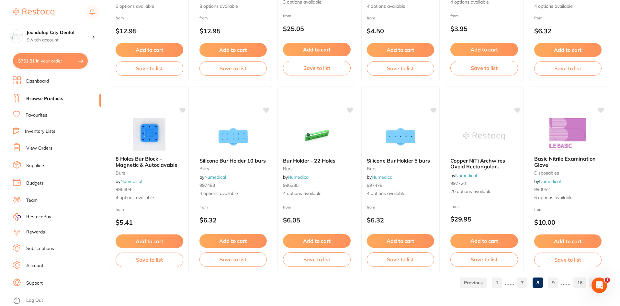
click at [554, 283] on link "9" at bounding box center [553, 282] width 10 height 13
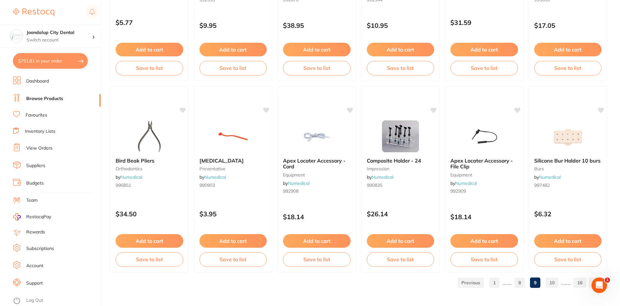
click at [549, 281] on link "10" at bounding box center [551, 282] width 13 height 13
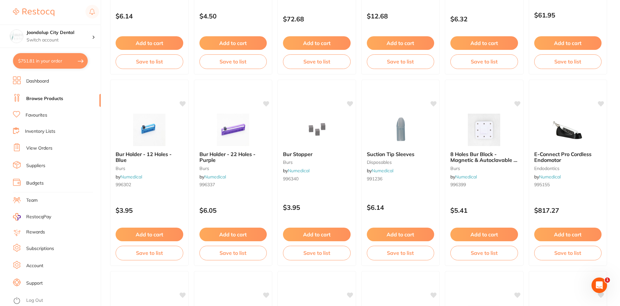
scroll to position [938, 0]
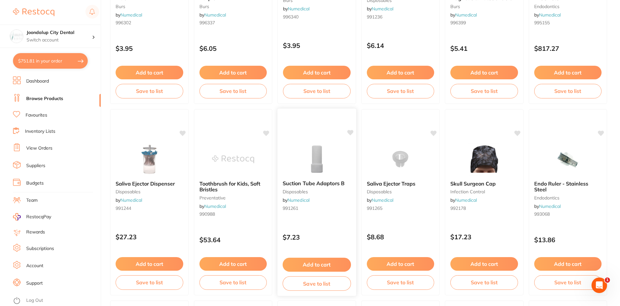
click at [324, 167] on img at bounding box center [316, 158] width 42 height 33
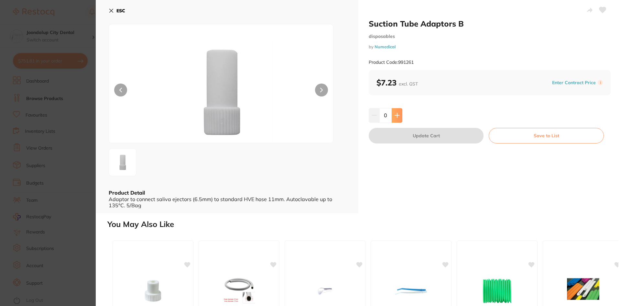
click at [400, 118] on button at bounding box center [397, 115] width 11 height 14
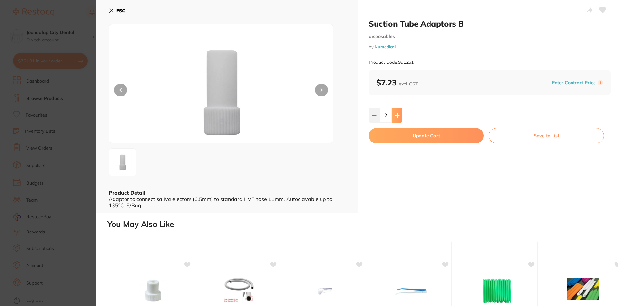
type input "2"
click at [400, 141] on button "Update Cart" at bounding box center [426, 136] width 115 height 16
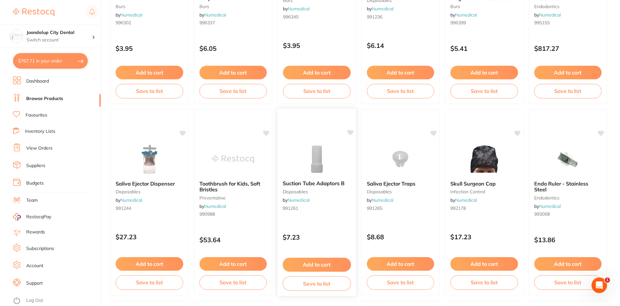
click at [312, 161] on img at bounding box center [316, 158] width 42 height 33
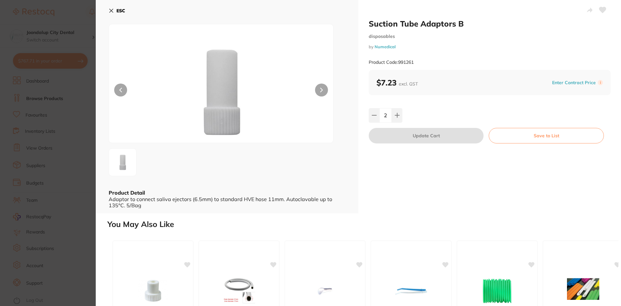
click at [112, 10] on icon at bounding box center [112, 11] width 4 height 4
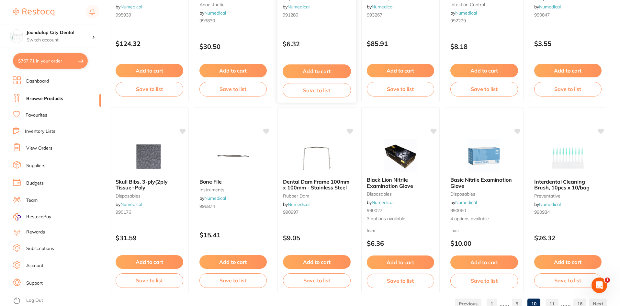
scroll to position [1503, 0]
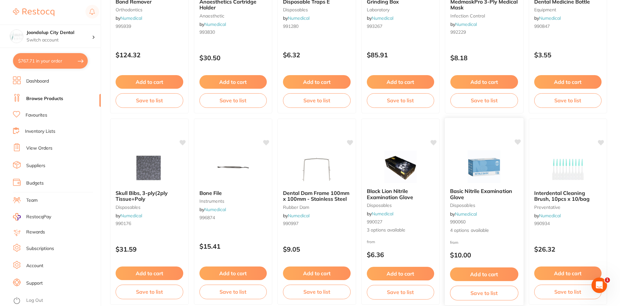
click at [491, 175] on img at bounding box center [484, 166] width 42 height 33
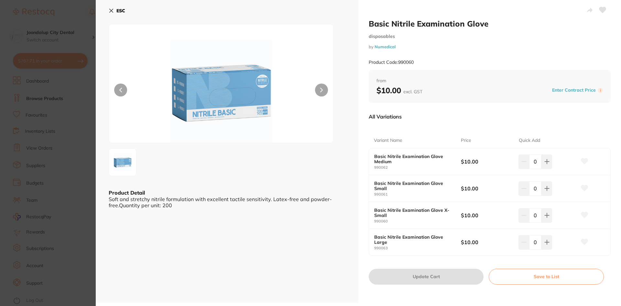
click at [112, 9] on icon at bounding box center [111, 10] width 5 height 5
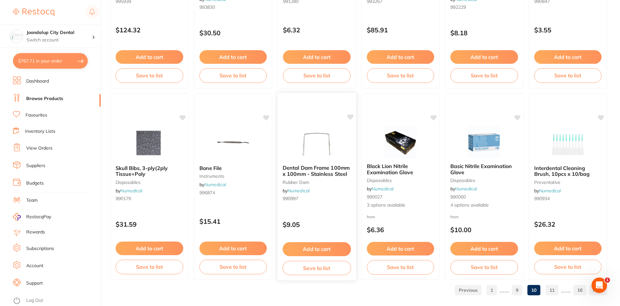
scroll to position [1535, 0]
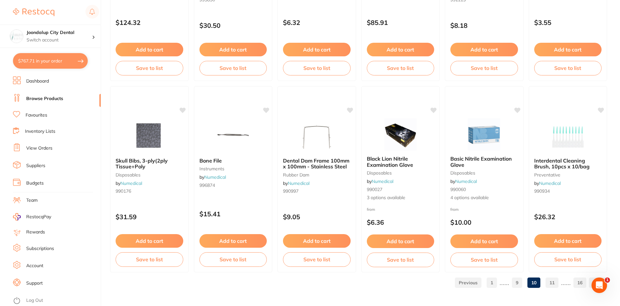
click at [551, 281] on link "11" at bounding box center [551, 282] width 13 height 13
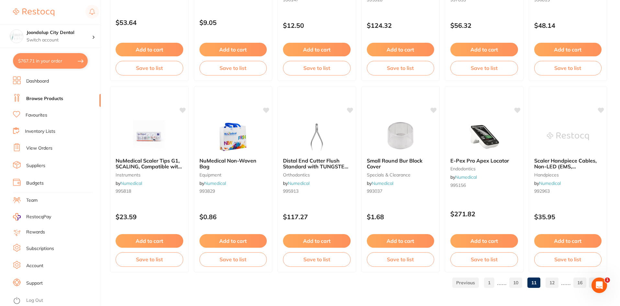
click at [553, 283] on link "12" at bounding box center [551, 282] width 13 height 13
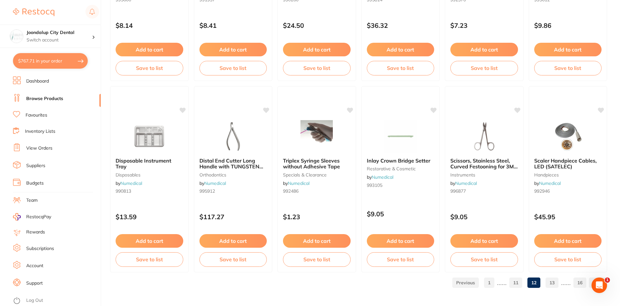
click at [554, 279] on link "13" at bounding box center [551, 282] width 13 height 13
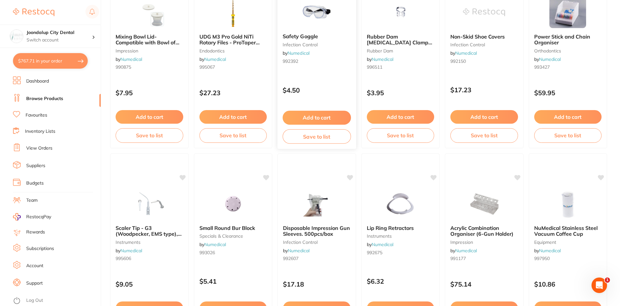
scroll to position [129, 0]
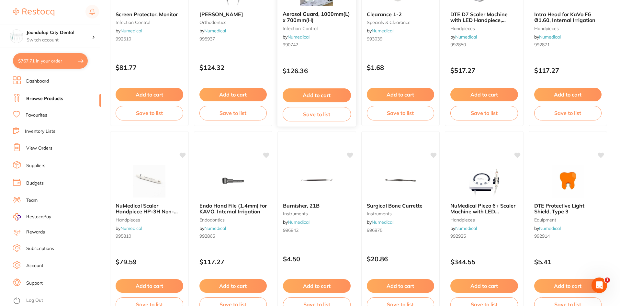
scroll to position [1535, 0]
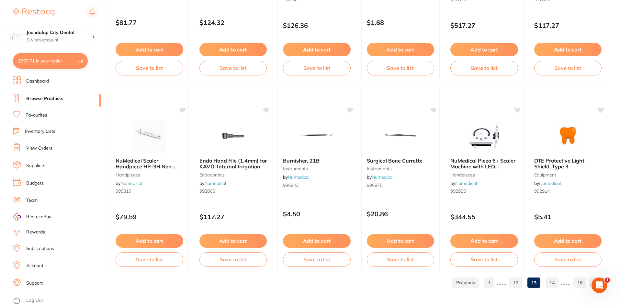
drag, startPoint x: 556, startPoint y: 283, endPoint x: 553, endPoint y: 282, distance: 3.3
click at [556, 283] on link "14" at bounding box center [551, 282] width 13 height 13
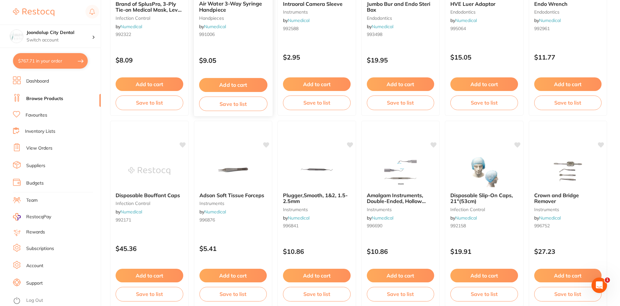
scroll to position [291, 0]
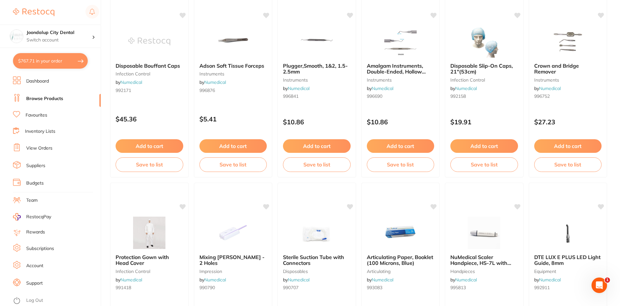
click at [59, 61] on button "$767.71 in your order" at bounding box center [50, 61] width 75 height 16
checkbox input "true"
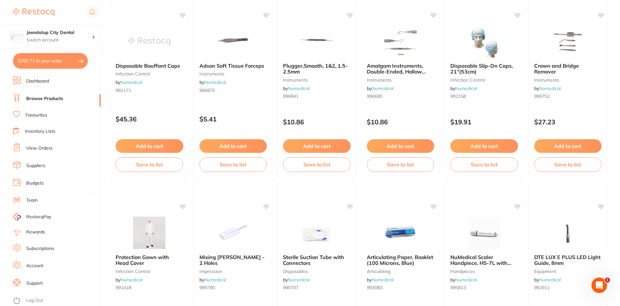
checkbox input "true"
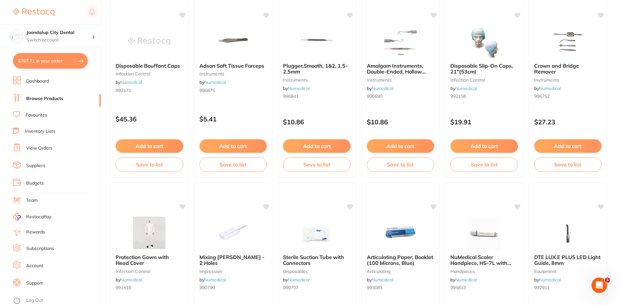
checkbox input "true"
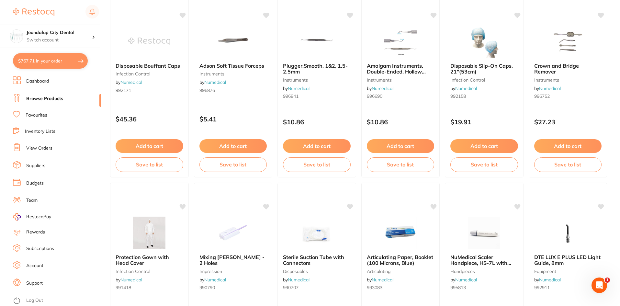
checkbox input "true"
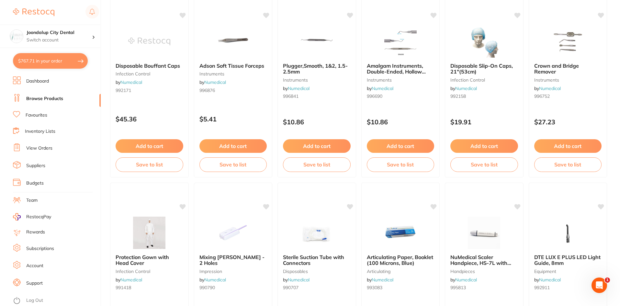
checkbox input "true"
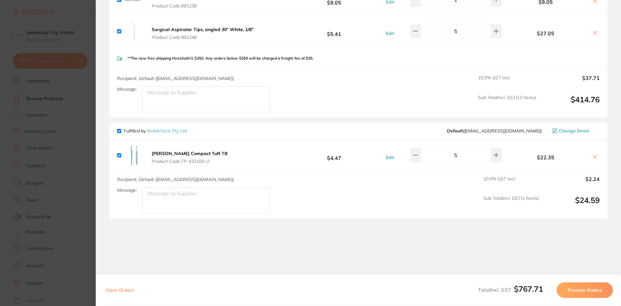
scroll to position [614, 0]
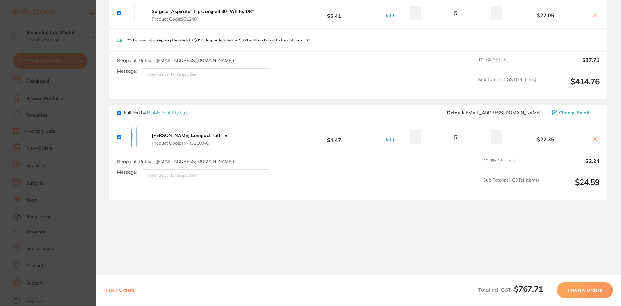
click at [588, 292] on button "Preview Orders" at bounding box center [585, 290] width 56 height 16
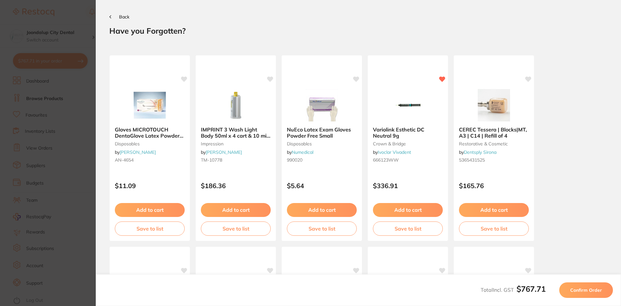
scroll to position [0, 0]
click at [596, 287] on span "Confirm Order" at bounding box center [586, 290] width 32 height 6
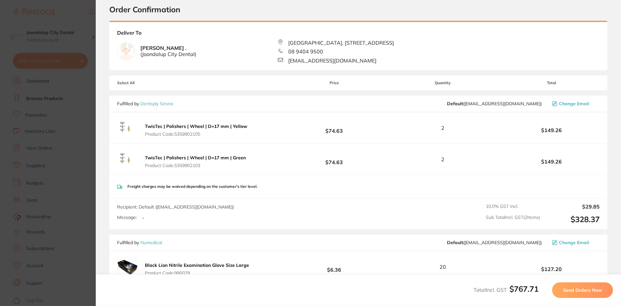
scroll to position [32, 0]
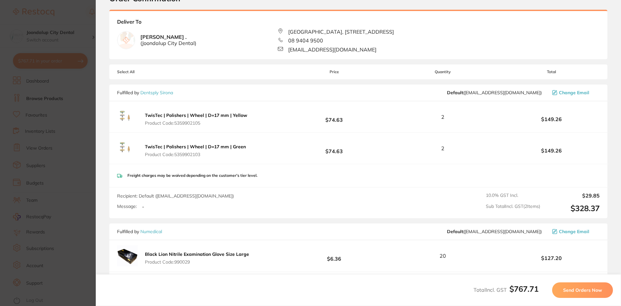
click at [566, 286] on button "Send Orders Now" at bounding box center [582, 290] width 61 height 16
